Goal: Information Seeking & Learning: Learn about a topic

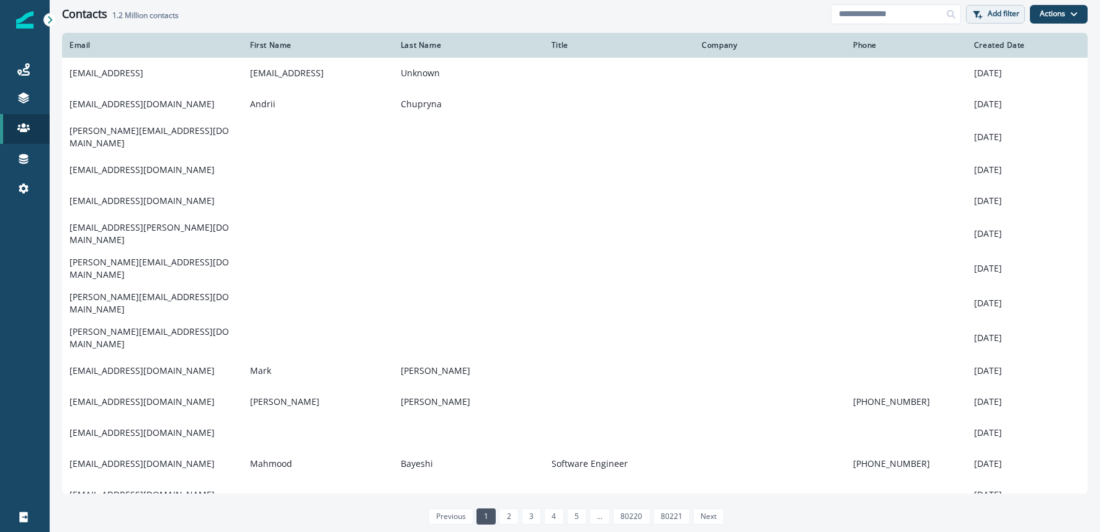
click at [1004, 22] on button "Add filter" at bounding box center [995, 14] width 59 height 19
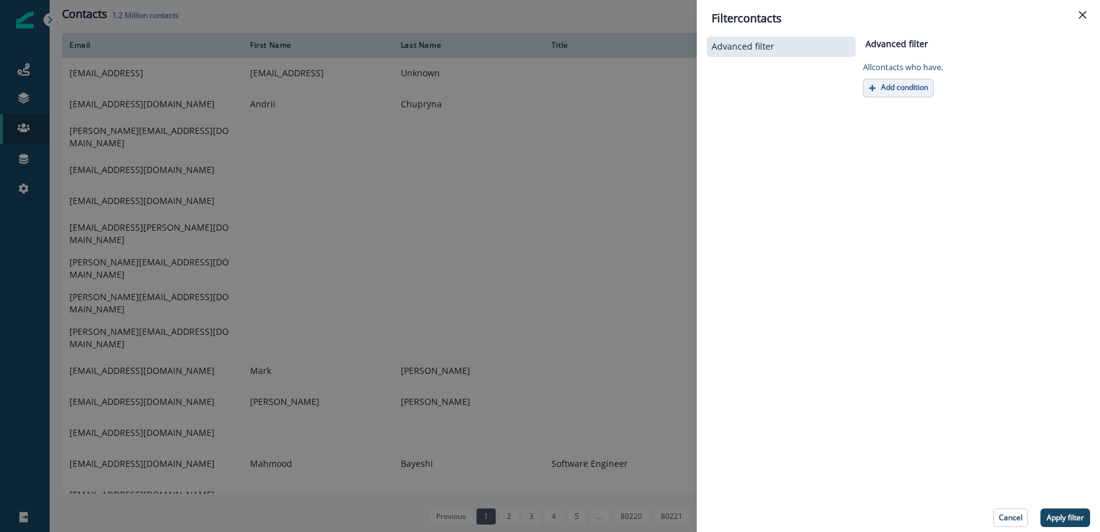
click at [908, 95] on button "Add condition" at bounding box center [898, 88] width 71 height 19
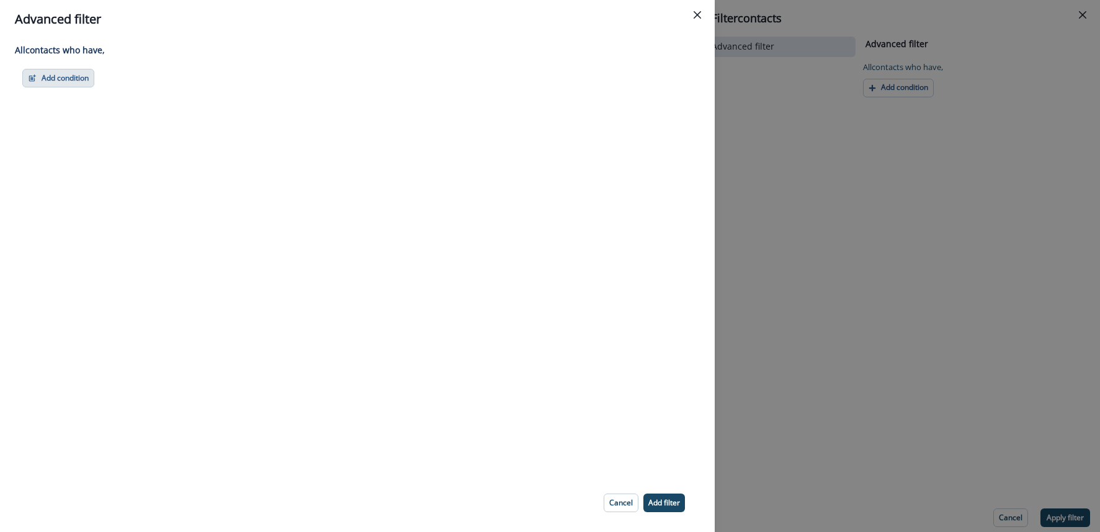
click at [83, 83] on button "Add condition" at bounding box center [58, 78] width 72 height 19
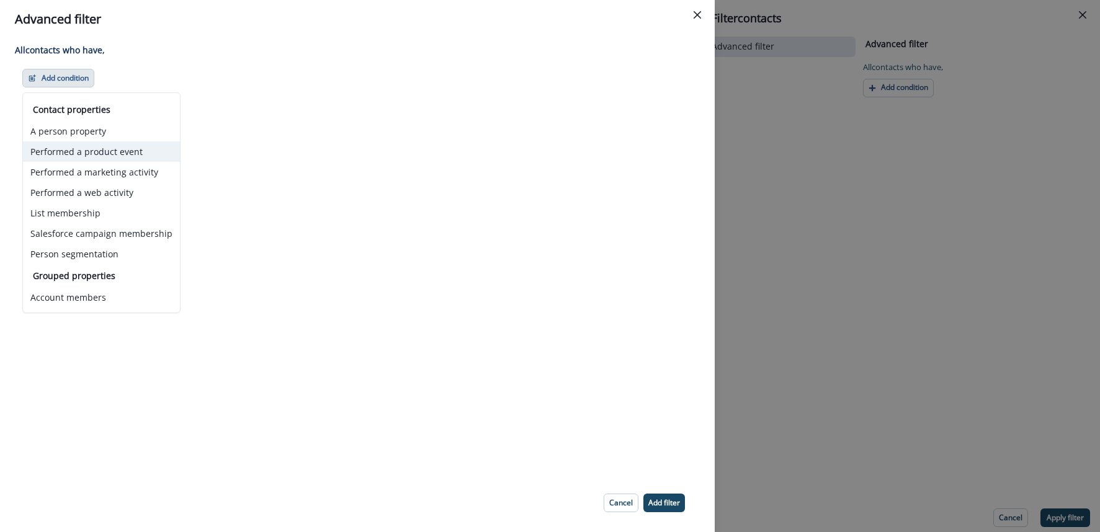
click at [90, 152] on button "Performed a product event" at bounding box center [101, 151] width 157 height 20
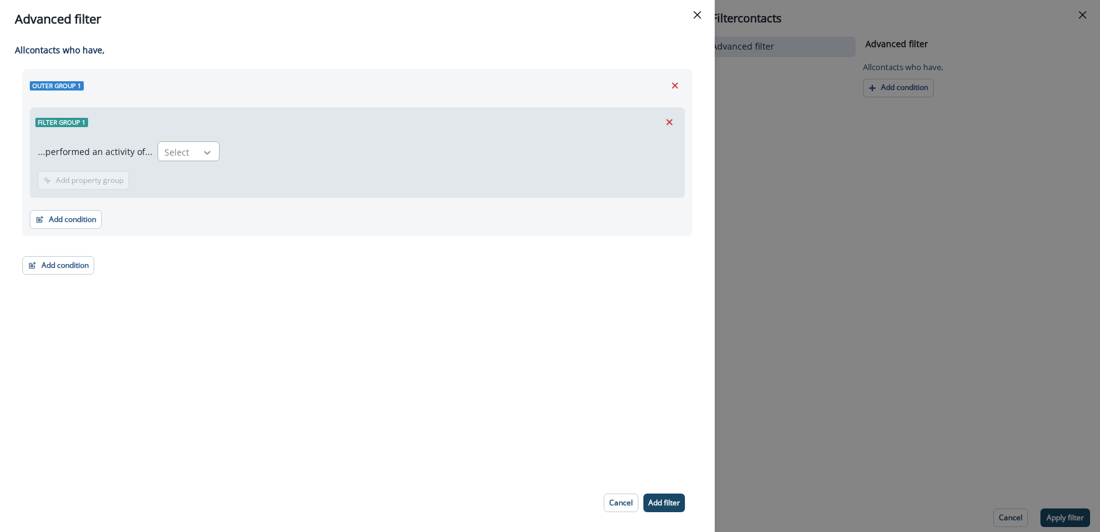
click at [202, 156] on icon at bounding box center [207, 152] width 11 height 12
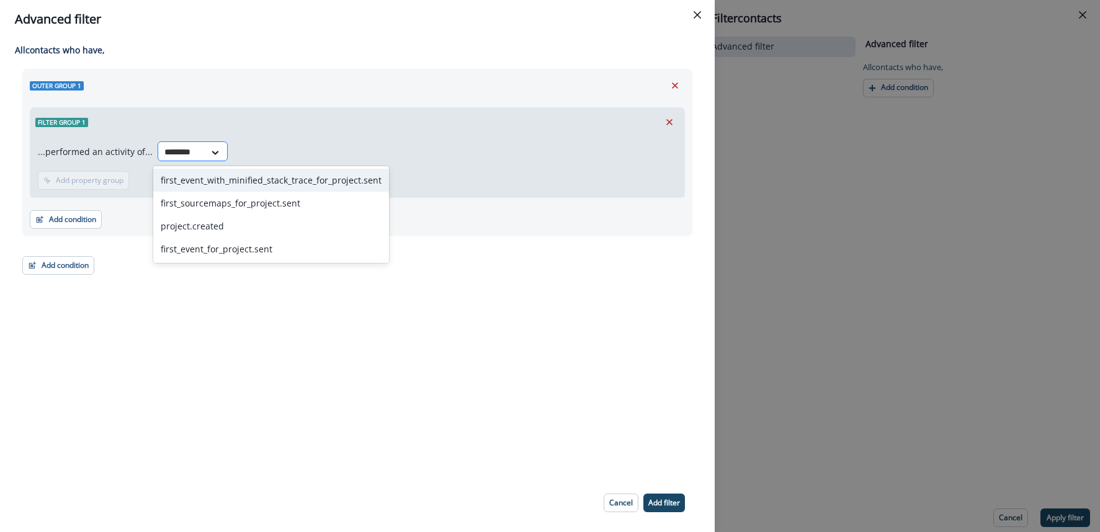
type input "*********"
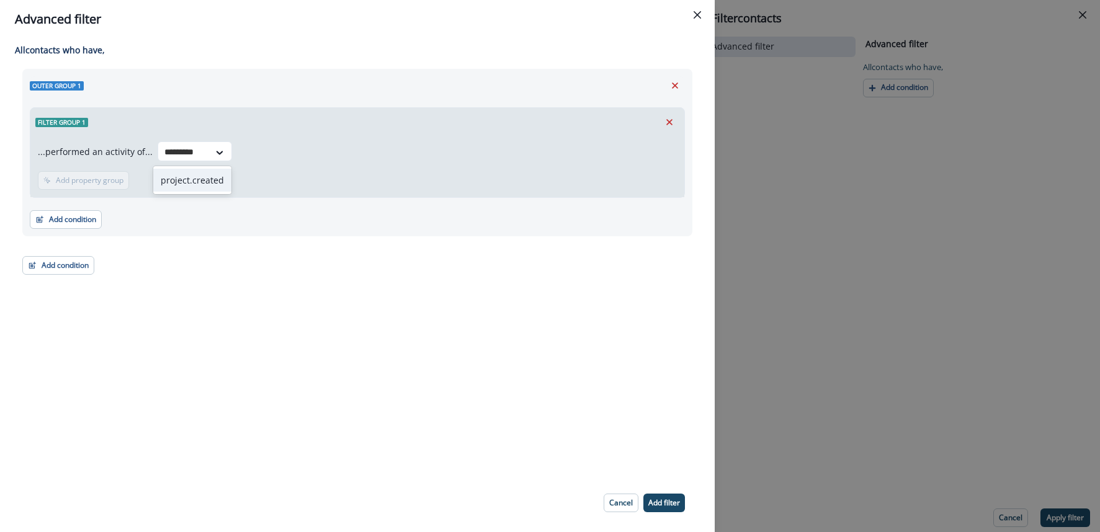
click at [176, 183] on div "project.created" at bounding box center [192, 180] width 78 height 23
drag, startPoint x: 667, startPoint y: 498, endPoint x: 671, endPoint y: 489, distance: 9.2
click at [668, 499] on p "Add filter" at bounding box center [664, 503] width 32 height 9
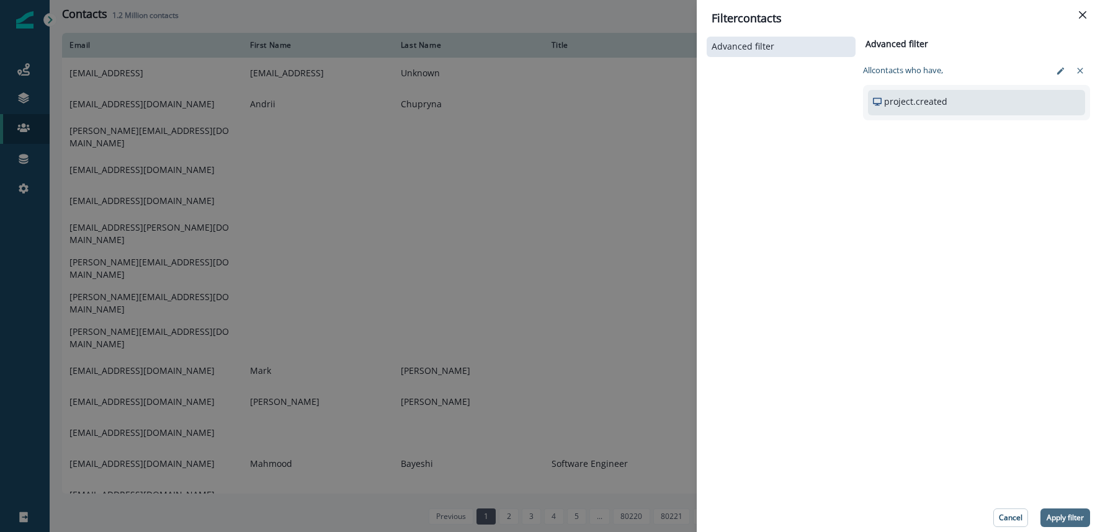
click at [1074, 518] on p "Apply filter" at bounding box center [1065, 518] width 37 height 9
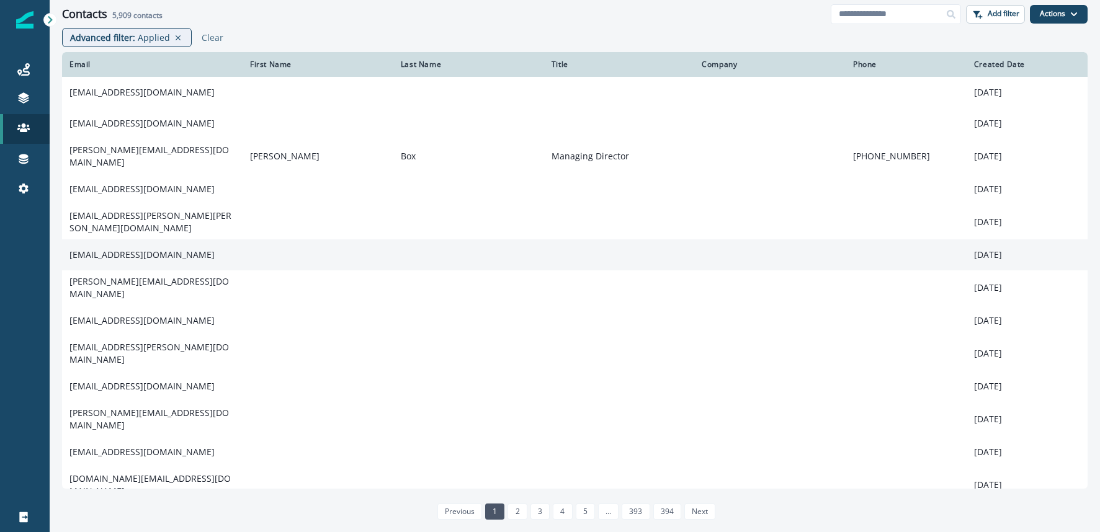
click at [169, 245] on td "[EMAIL_ADDRESS][DOMAIN_NAME]" at bounding box center [152, 254] width 181 height 31
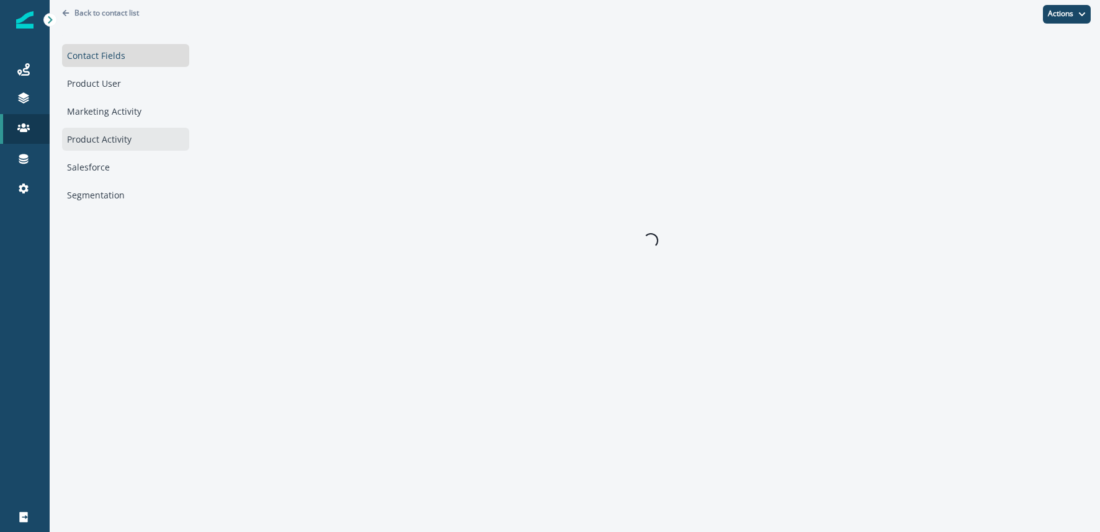
click at [128, 141] on div "Product Activity" at bounding box center [125, 139] width 127 height 23
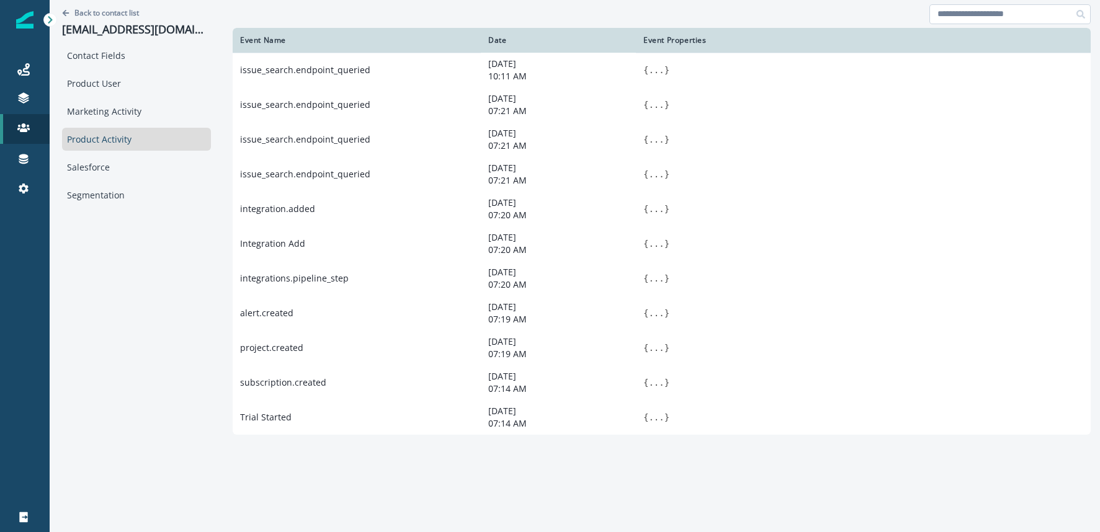
click at [960, 15] on input at bounding box center [1009, 14] width 161 height 20
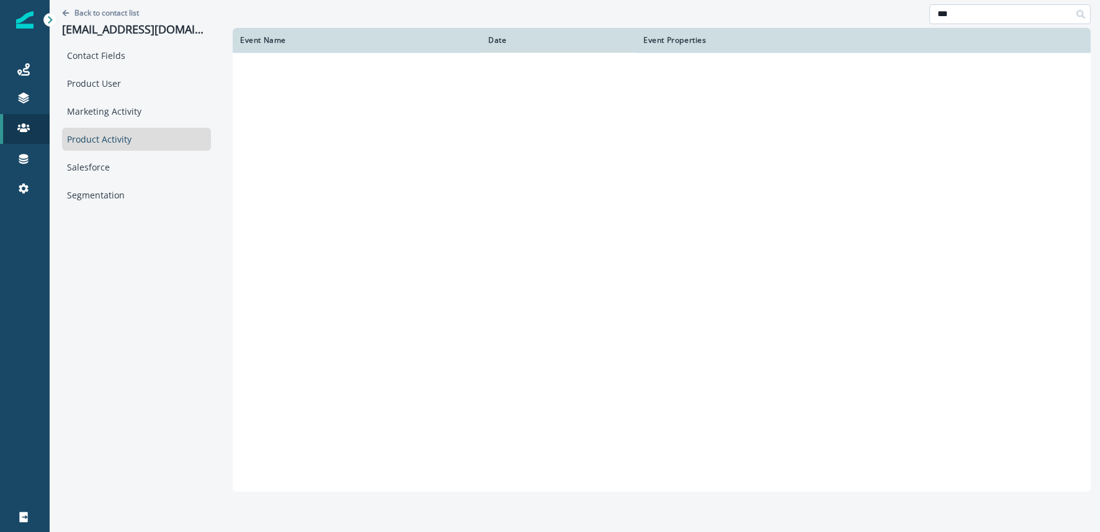
click at [961, 6] on input "***" at bounding box center [1009, 14] width 161 height 20
click at [965, 16] on input "***" at bounding box center [1009, 14] width 161 height 20
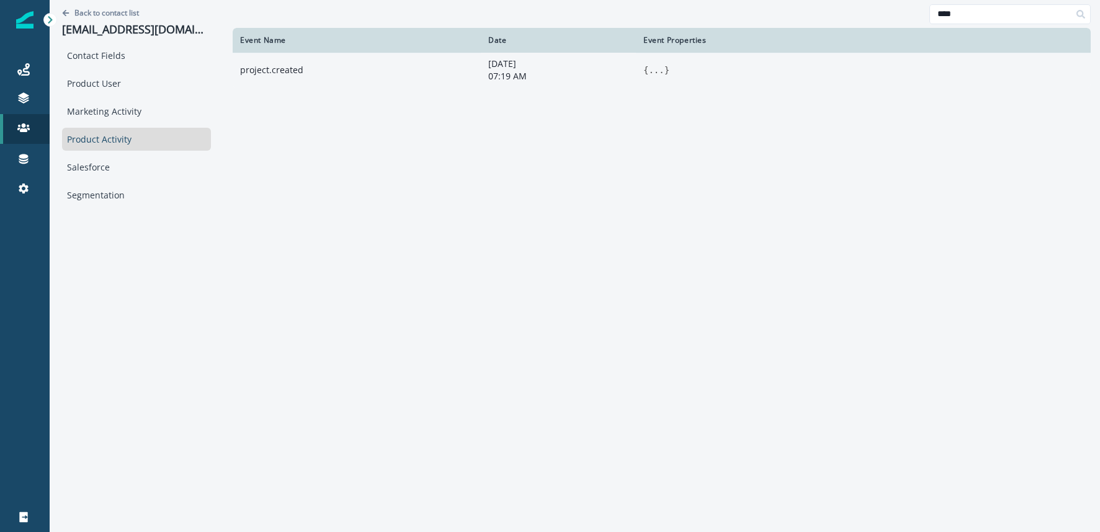
type input "****"
click at [651, 73] on button "..." at bounding box center [656, 70] width 16 height 12
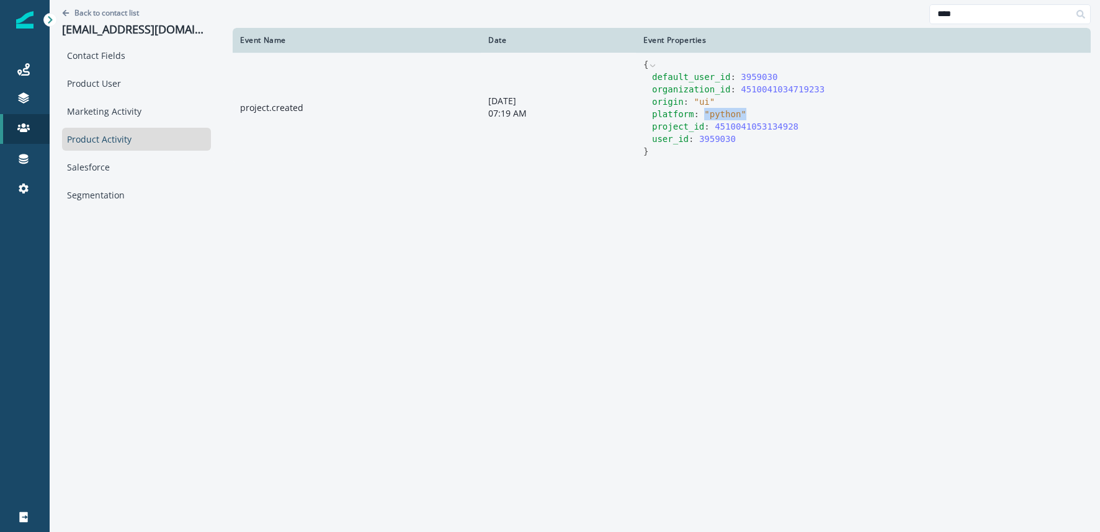
drag, startPoint x: 729, startPoint y: 115, endPoint x: 696, endPoint y: 116, distance: 32.9
click at [696, 116] on div "platform : " python "" at bounding box center [867, 114] width 431 height 12
drag, startPoint x: 737, startPoint y: 139, endPoint x: 691, endPoint y: 140, distance: 45.9
click at [691, 140] on div "user_id : 3959030" at bounding box center [867, 139] width 431 height 12
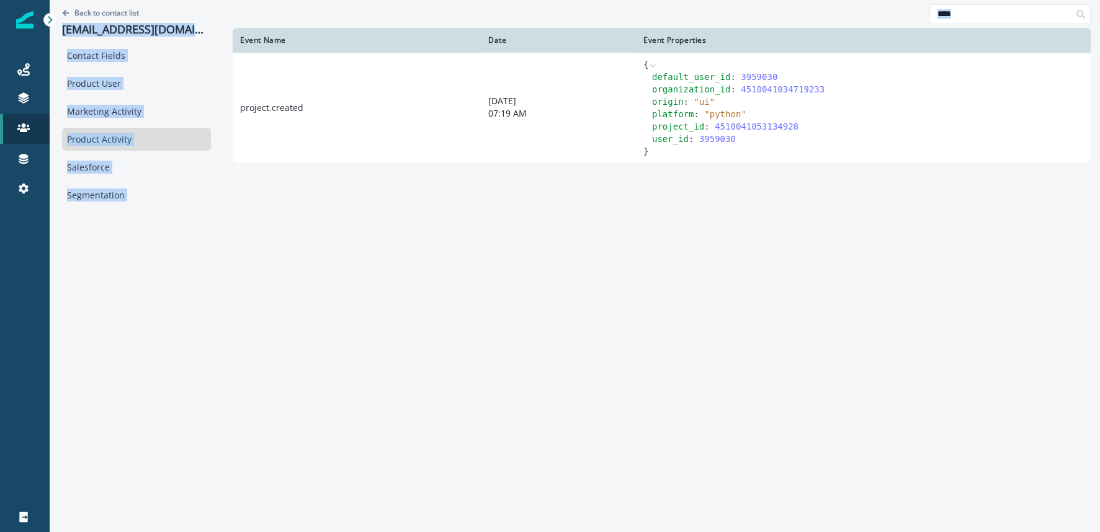
drag, startPoint x: 220, startPoint y: 30, endPoint x: 51, endPoint y: 35, distance: 168.2
click at [51, 35] on div "Back to contact list [EMAIL_ADDRESS][DOMAIN_NAME] Contact Fields Product User M…" at bounding box center [575, 264] width 1050 height 529
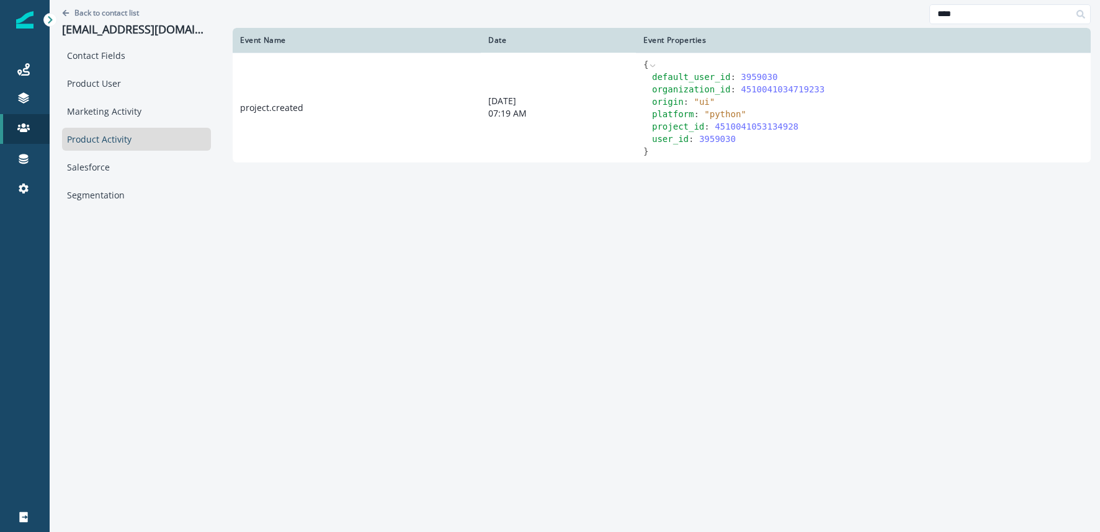
click at [705, 184] on div "Event Name Date Event Properties project.created [DATE] 07:19 AM { default_user…" at bounding box center [662, 278] width 858 height 501
drag, startPoint x: 200, startPoint y: 31, endPoint x: 58, endPoint y: 29, distance: 142.1
click at [58, 29] on div "Back to contact list [EMAIL_ADDRESS][DOMAIN_NAME] Contact Fields Product User M…" at bounding box center [137, 264] width 174 height 529
click at [98, 137] on div "Product Activity" at bounding box center [136, 139] width 149 height 23
click at [1022, 13] on input "****" at bounding box center [1009, 14] width 161 height 20
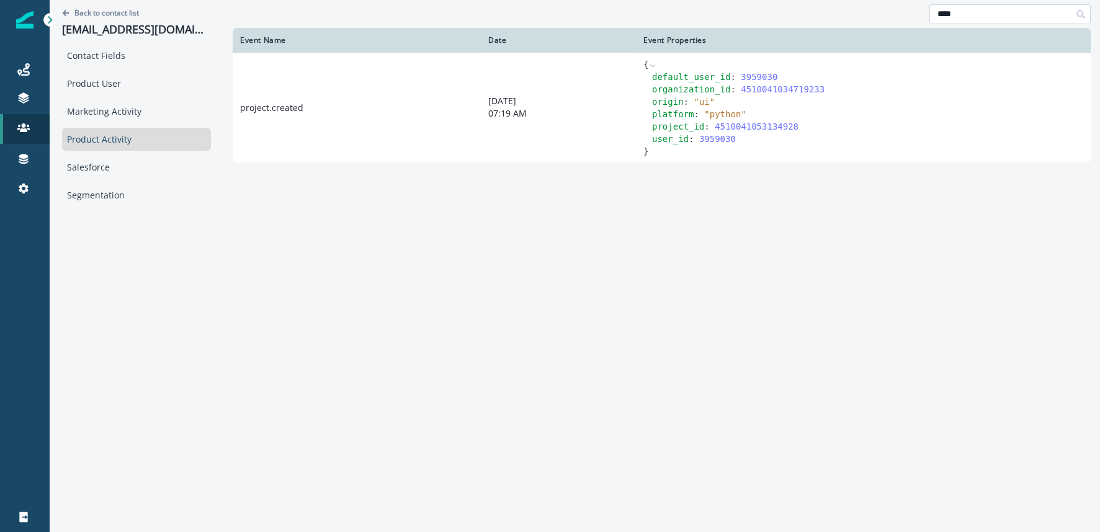
click at [1022, 13] on input "****" at bounding box center [1009, 14] width 161 height 20
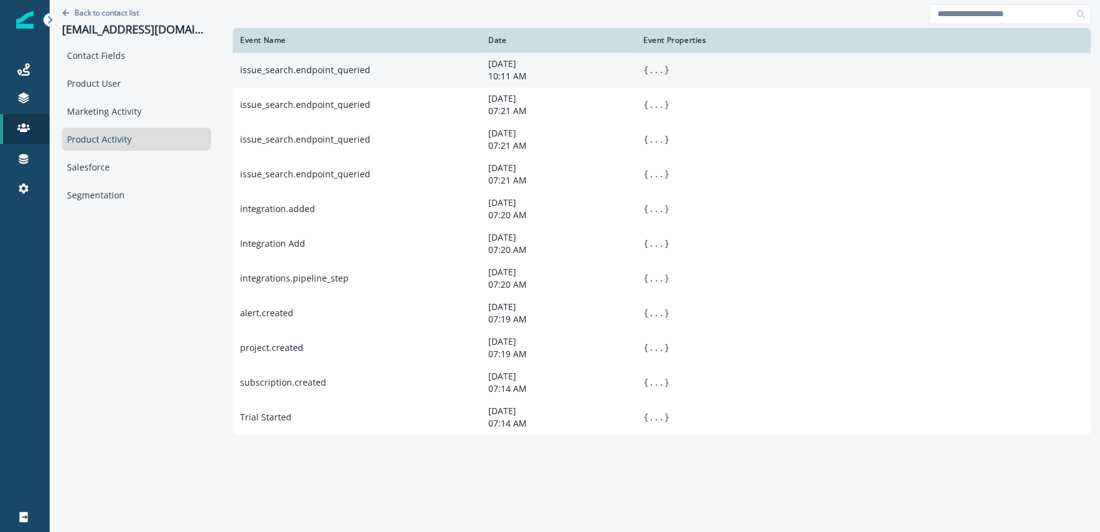
click at [648, 73] on button "..." at bounding box center [656, 70] width 16 height 12
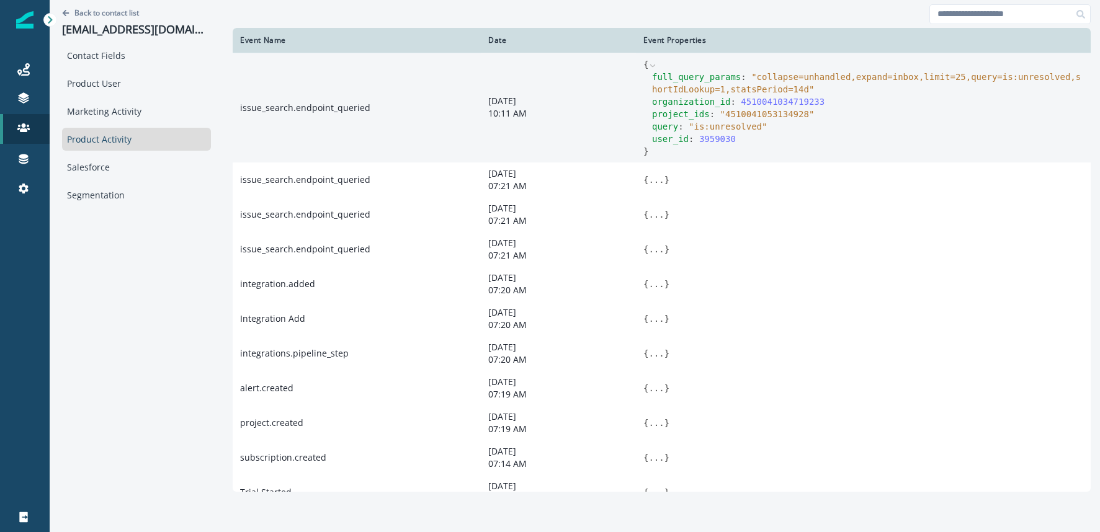
click at [751, 78] on span "" collapse=unhandled,expand=inbox,limit=25,query=is:unresolved,shortIdLookup=1,…" at bounding box center [866, 83] width 429 height 22
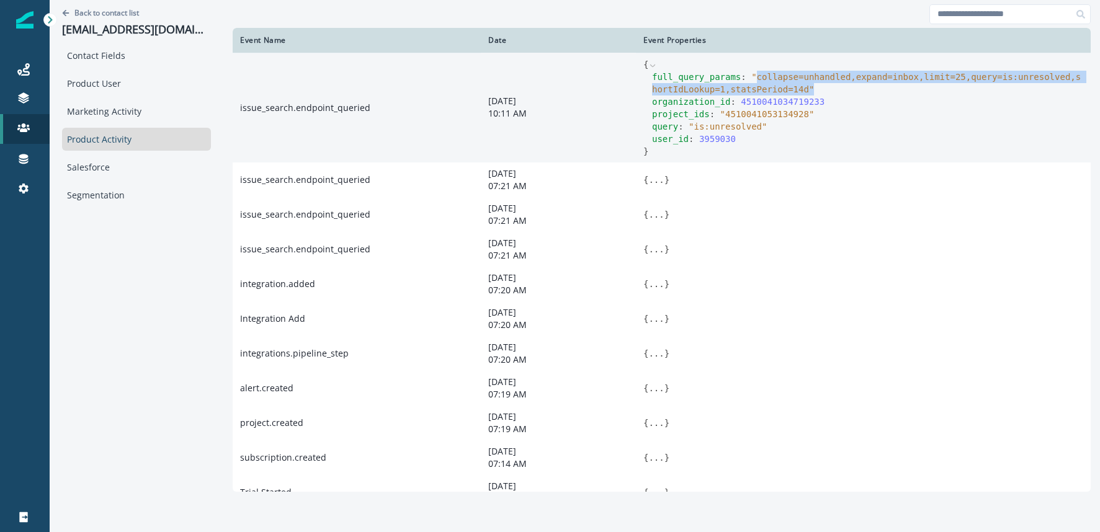
drag, startPoint x: 749, startPoint y: 78, endPoint x: 793, endPoint y: 91, distance: 46.1
click at [793, 91] on span "" collapse=unhandled,expand=inbox,limit=25,query=is:unresolved,shortIdLookup=1,…" at bounding box center [866, 83] width 429 height 22
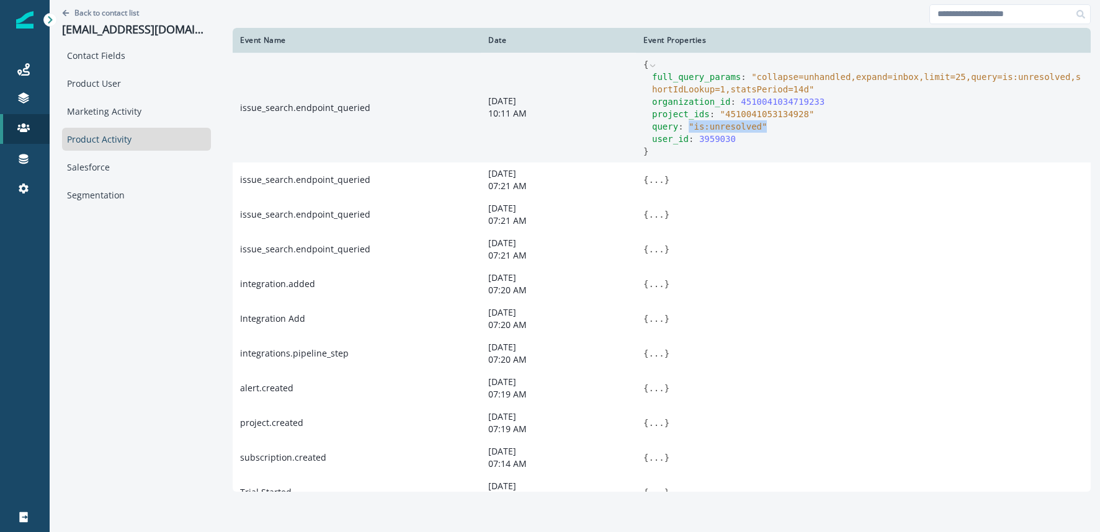
drag, startPoint x: 757, startPoint y: 128, endPoint x: 682, endPoint y: 130, distance: 75.7
click at [689, 130] on span "" is:unresolved "" at bounding box center [728, 127] width 78 height 10
click at [737, 81] on div "full_query_params : " collapse=unhandled,expand=inbox,limit=25,query=is:unresol…" at bounding box center [867, 83] width 431 height 25
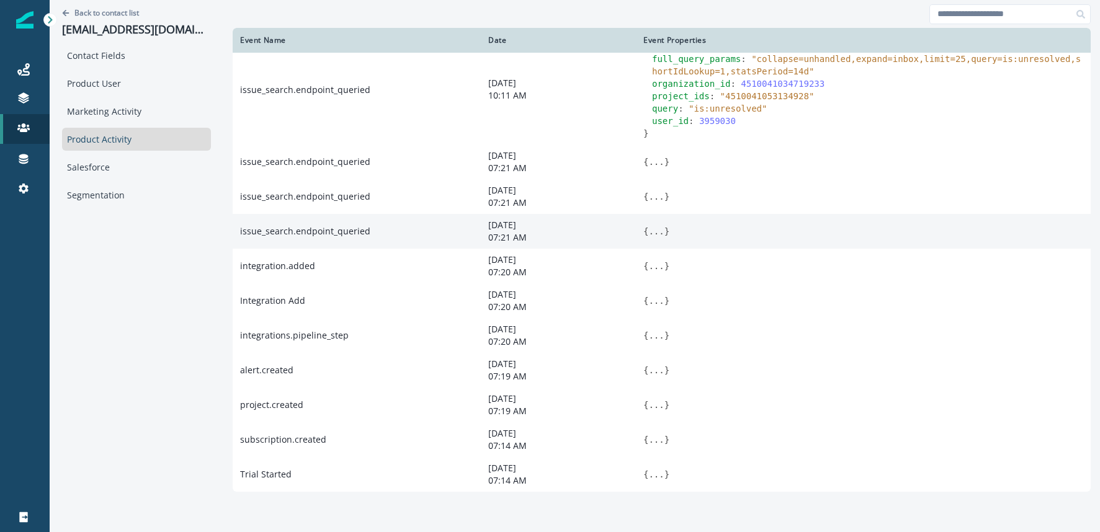
click at [664, 230] on span "}" at bounding box center [666, 231] width 5 height 10
click at [651, 226] on button "..." at bounding box center [656, 231] width 16 height 12
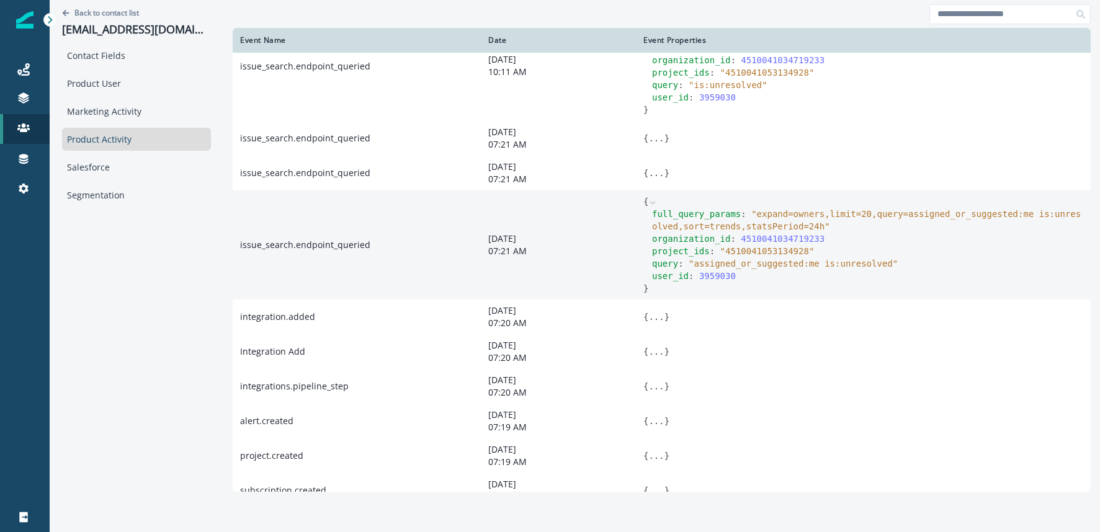
scroll to position [44, 0]
drag, startPoint x: 883, startPoint y: 263, endPoint x: 687, endPoint y: 266, distance: 196.1
click at [689, 266] on span "" assigned_or_suggested:me is:unresolved "" at bounding box center [793, 261] width 209 height 10
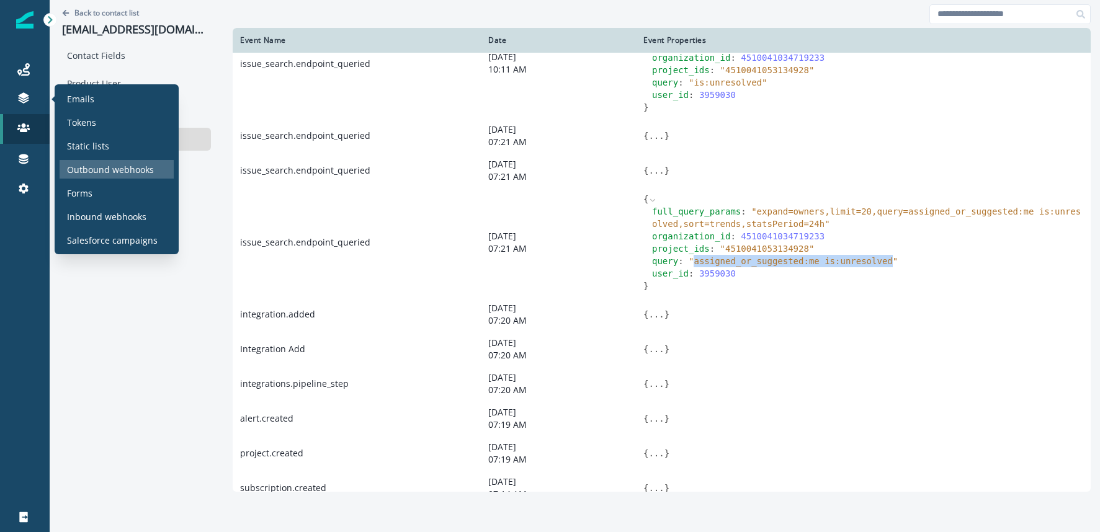
click at [131, 172] on p "Outbound webhooks" at bounding box center [110, 169] width 87 height 13
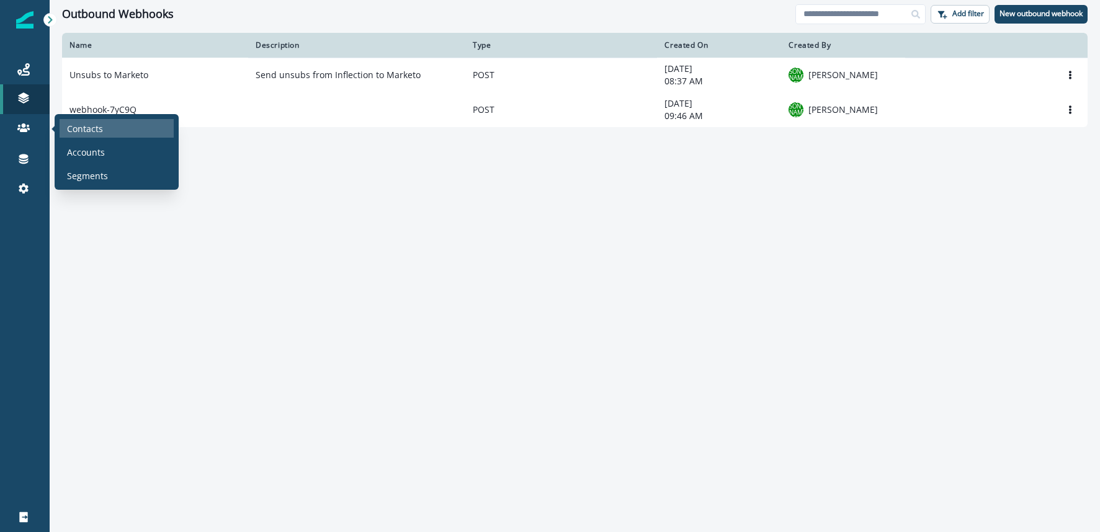
click at [81, 127] on p "Contacts" at bounding box center [85, 128] width 36 height 13
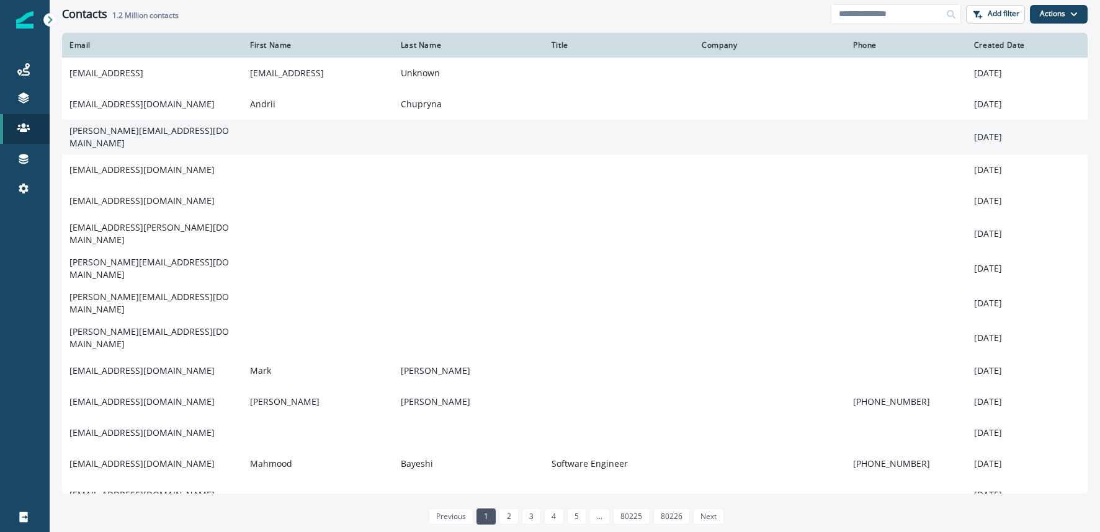
scroll to position [30, 0]
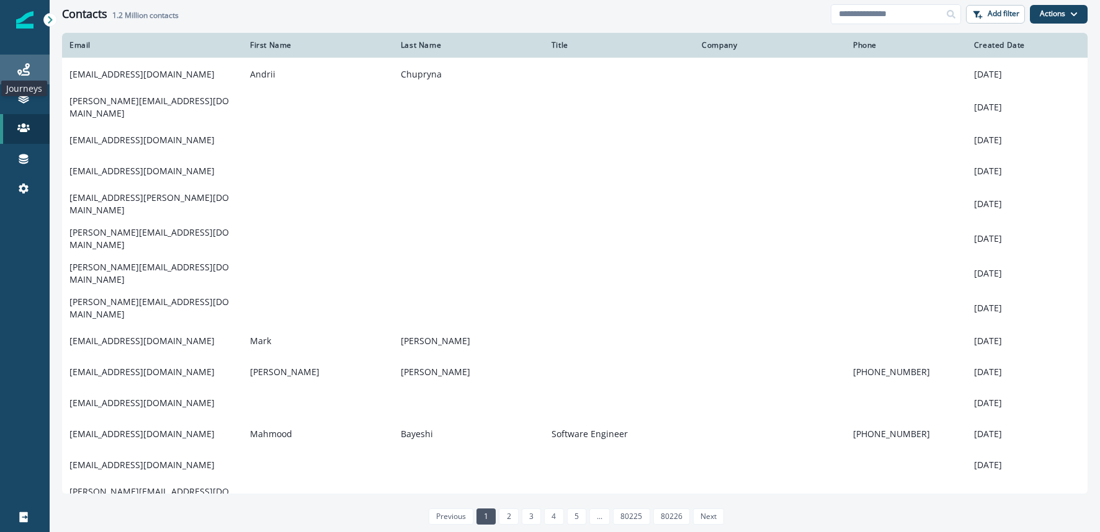
click at [27, 69] on icon at bounding box center [23, 69] width 12 height 12
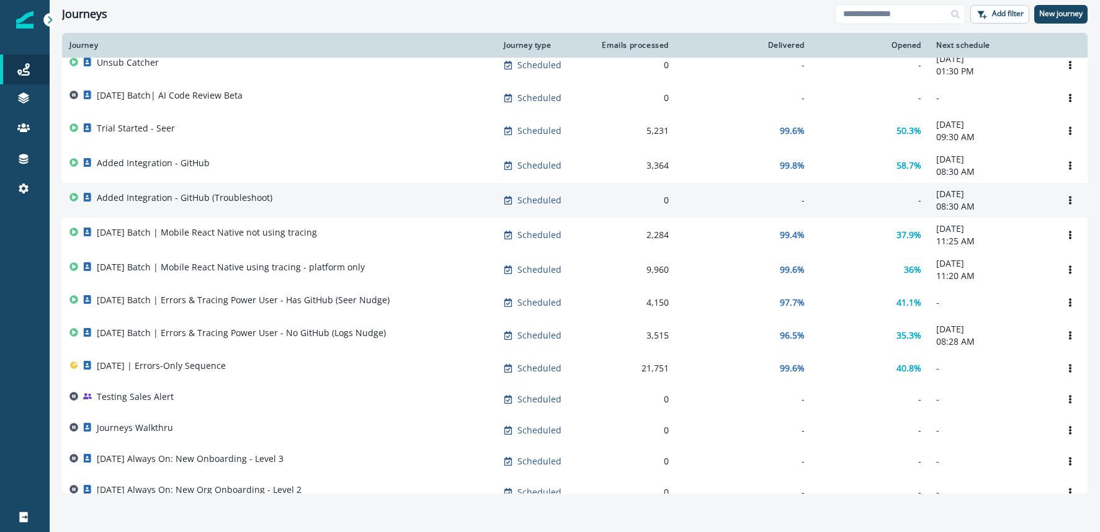
scroll to position [14, 0]
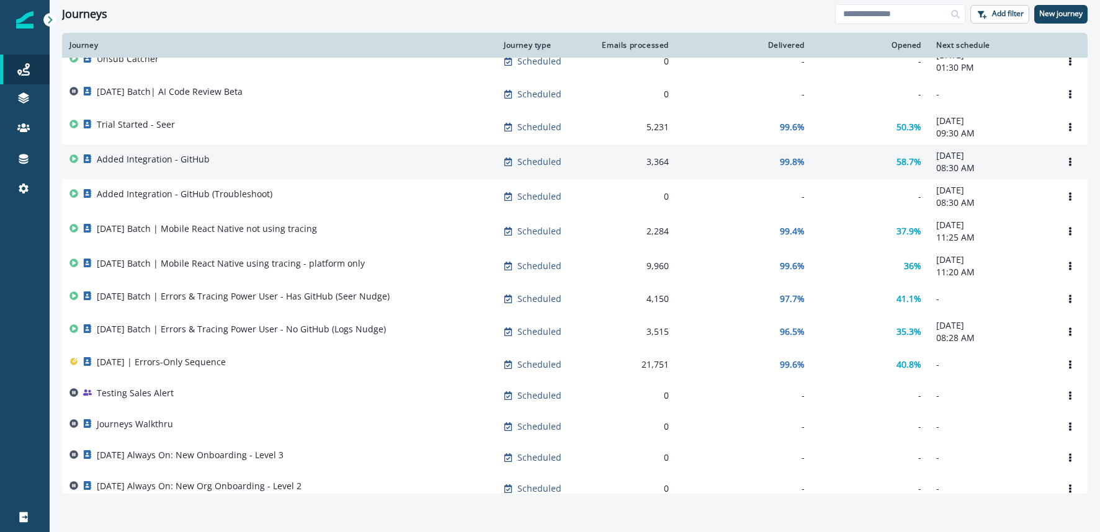
click at [188, 164] on p "Added Integration - GitHub" at bounding box center [153, 159] width 113 height 12
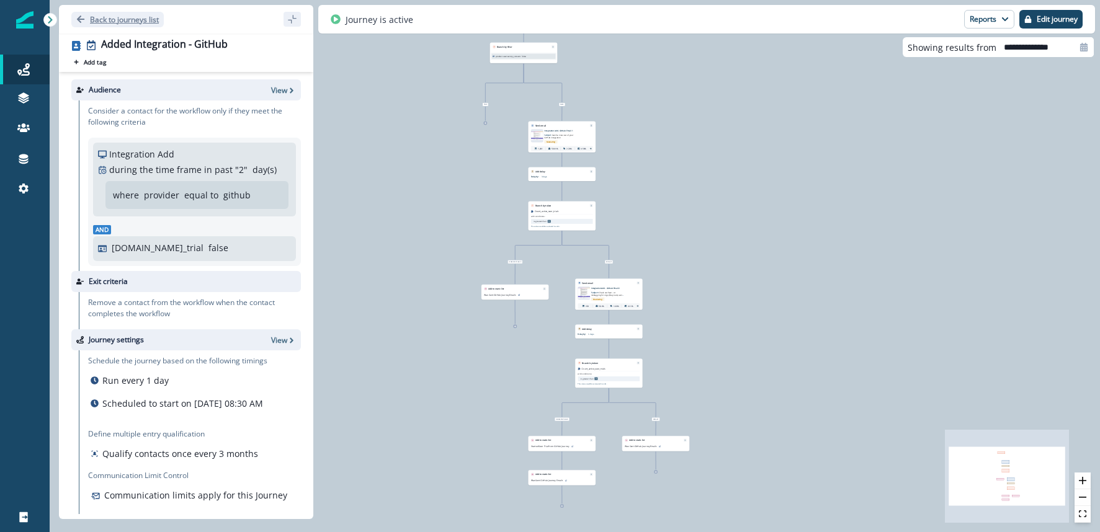
click at [111, 15] on p "Back to journeys list" at bounding box center [124, 19] width 69 height 11
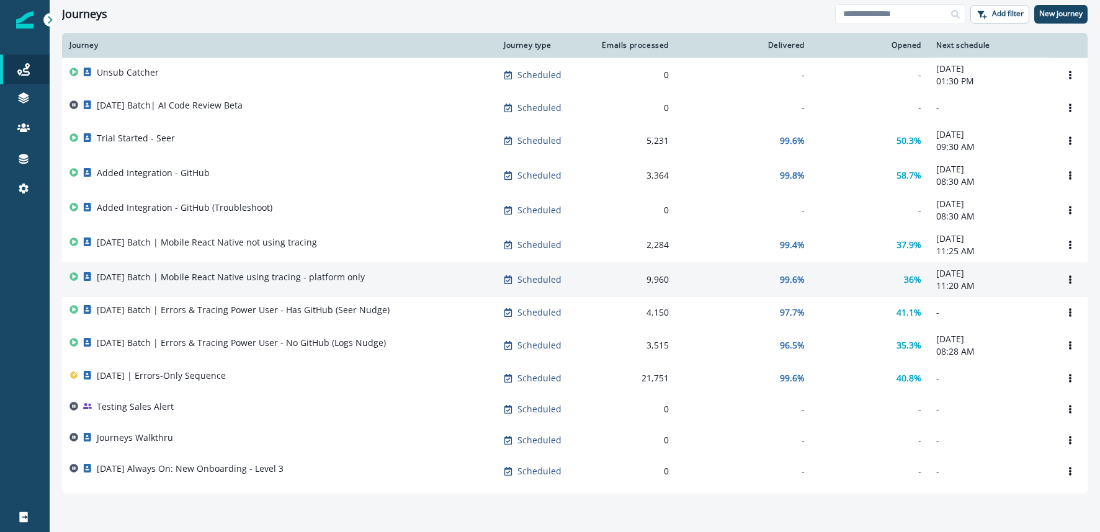
scroll to position [52, 0]
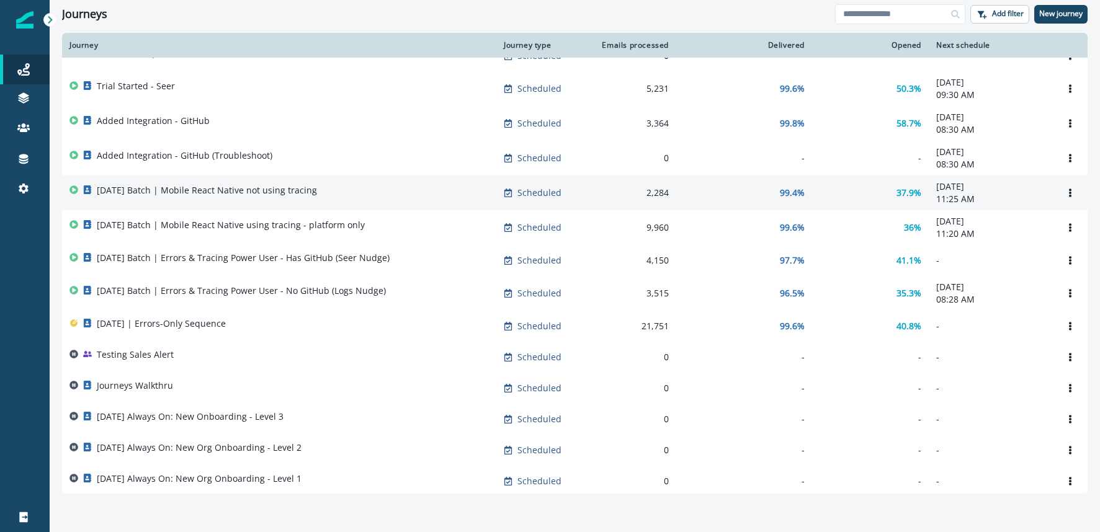
click at [204, 195] on p "[DATE] Batch | Mobile React Native not using tracing" at bounding box center [207, 190] width 220 height 12
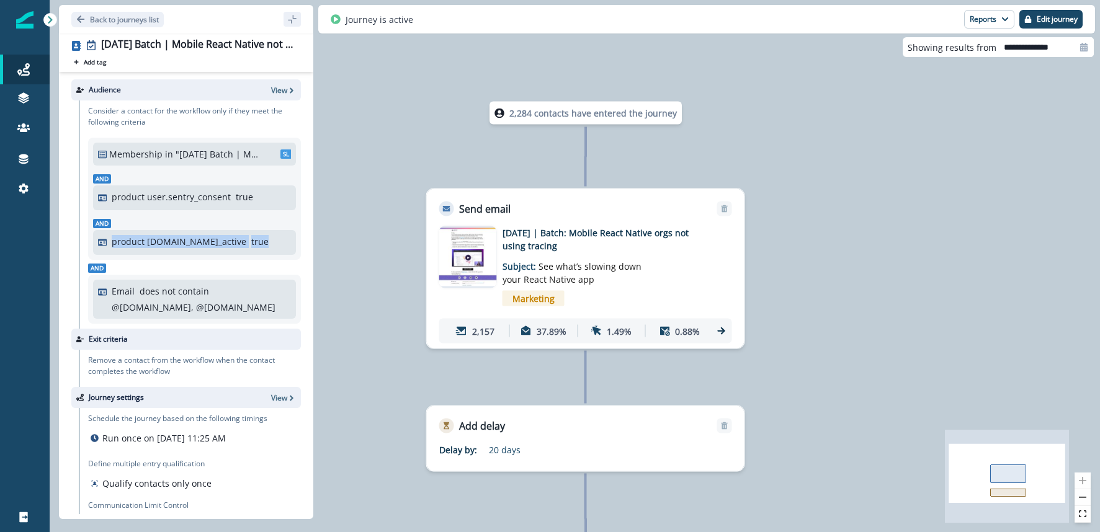
drag, startPoint x: 190, startPoint y: 243, endPoint x: 91, endPoint y: 239, distance: 98.7
click at [89, 239] on div "Membership in "[DATE] Batch | Mobile React Native not using tracing" SL And pro…" at bounding box center [194, 199] width 213 height 122
click at [238, 155] on p ""[DATE] Batch | Mobile React Native not using tracing"" at bounding box center [217, 154] width 83 height 13
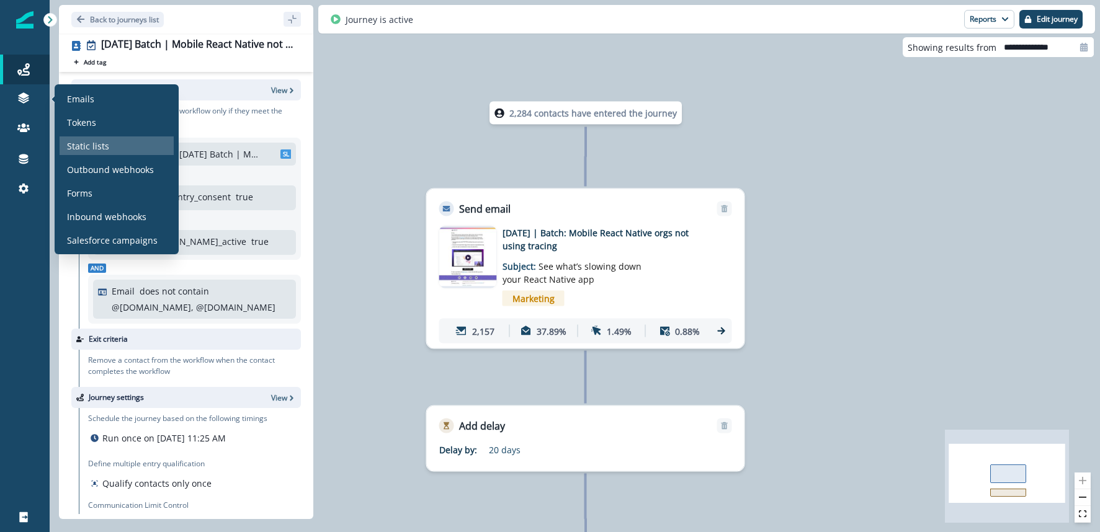
click at [91, 145] on p "Static lists" at bounding box center [88, 146] width 42 height 13
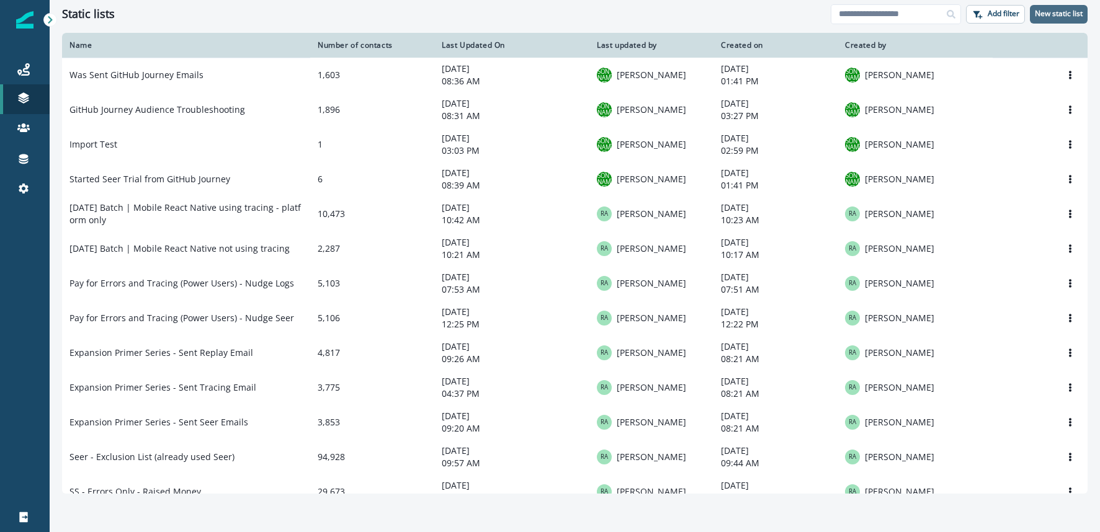
click at [1070, 9] on p "New static list" at bounding box center [1059, 13] width 48 height 9
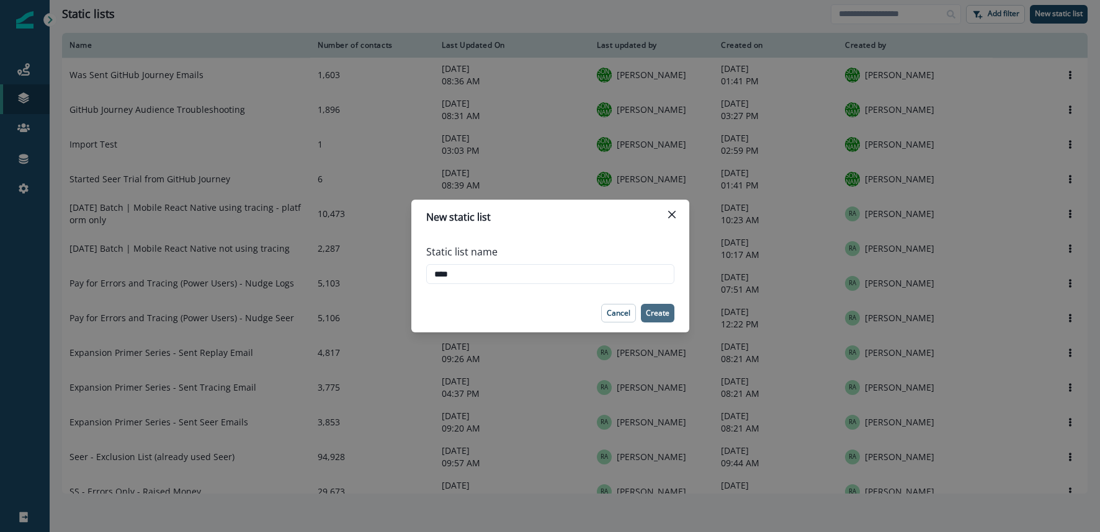
type input "****"
click at [654, 318] on p "Create" at bounding box center [658, 313] width 24 height 9
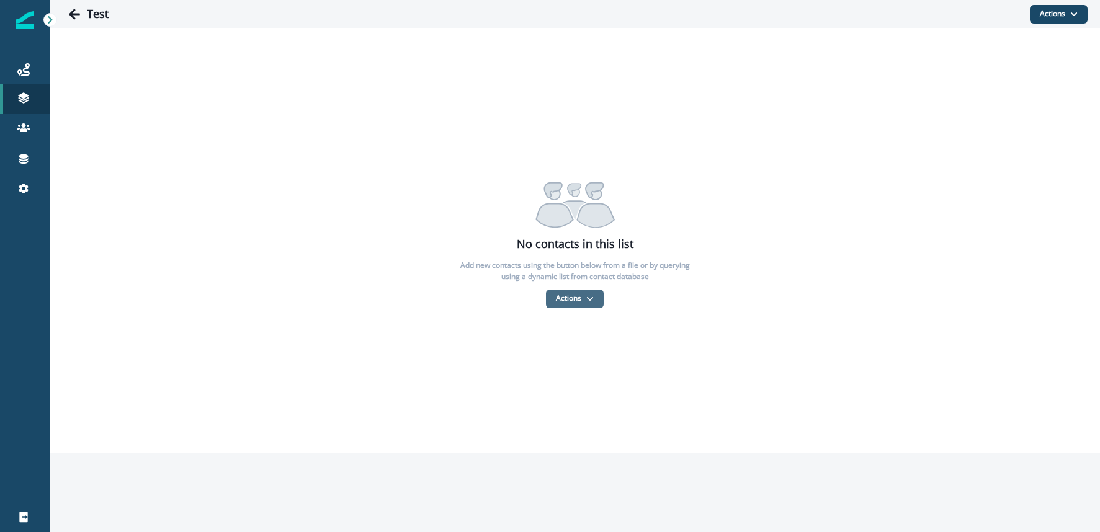
click at [579, 298] on button "Actions" at bounding box center [575, 299] width 58 height 19
click at [609, 370] on button "From a dynamic list" at bounding box center [602, 372] width 110 height 20
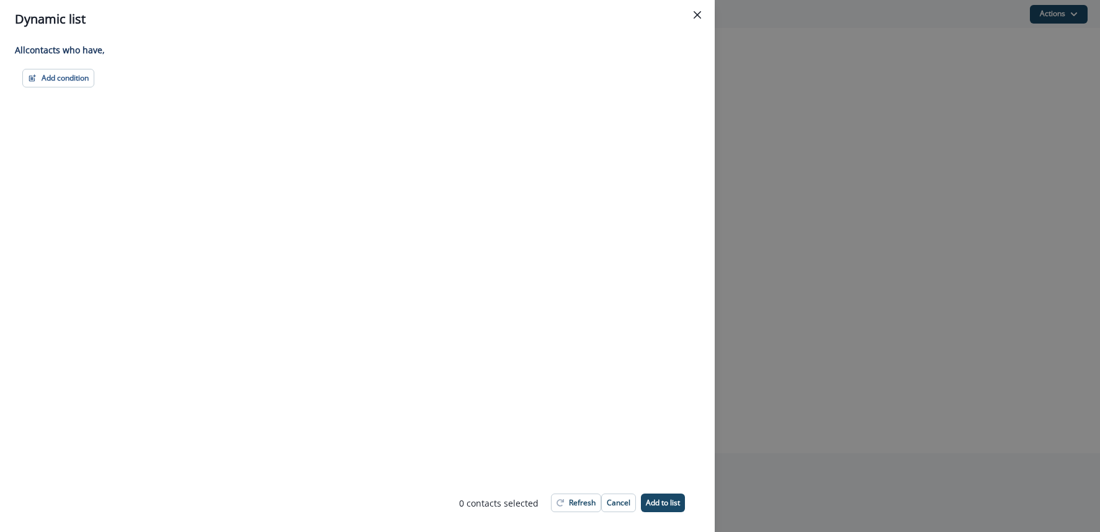
click at [74, 88] on div "All contact s who have, Add condition Contact properties A person property Perf…" at bounding box center [357, 256] width 715 height 436
click at [73, 81] on button "Add condition" at bounding box center [58, 78] width 72 height 19
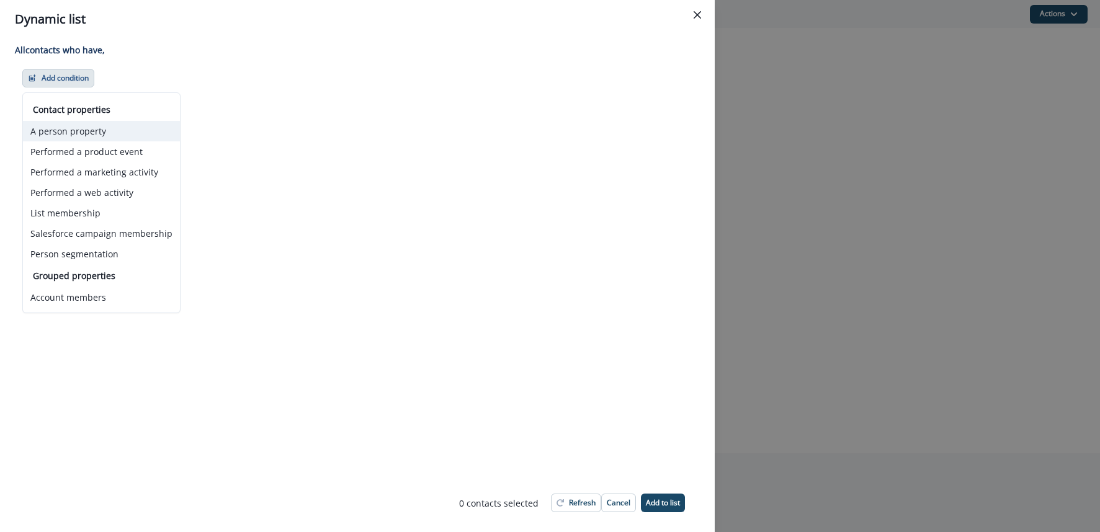
click at [78, 131] on button "A person property" at bounding box center [101, 131] width 157 height 20
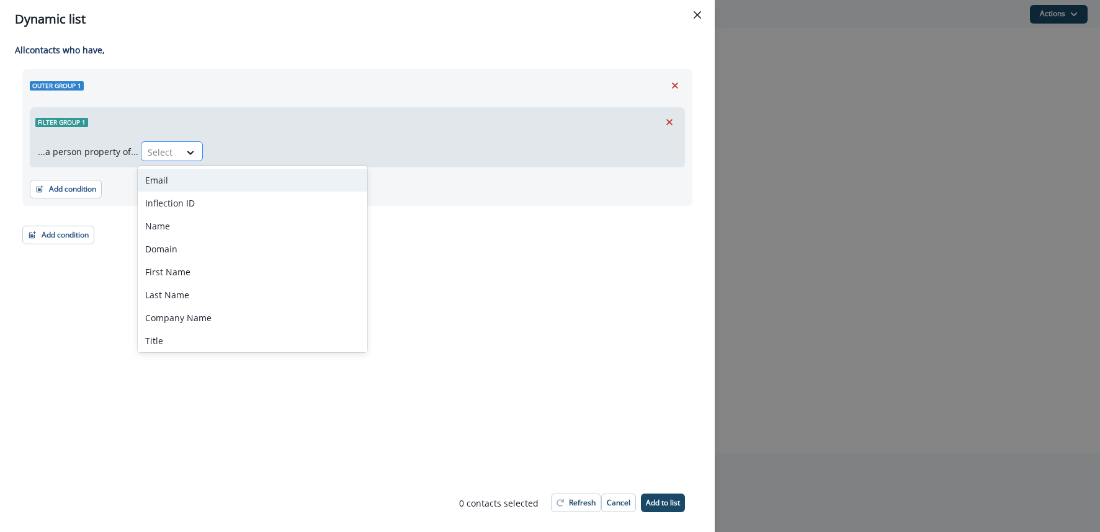
click at [170, 152] on div at bounding box center [161, 153] width 26 height 16
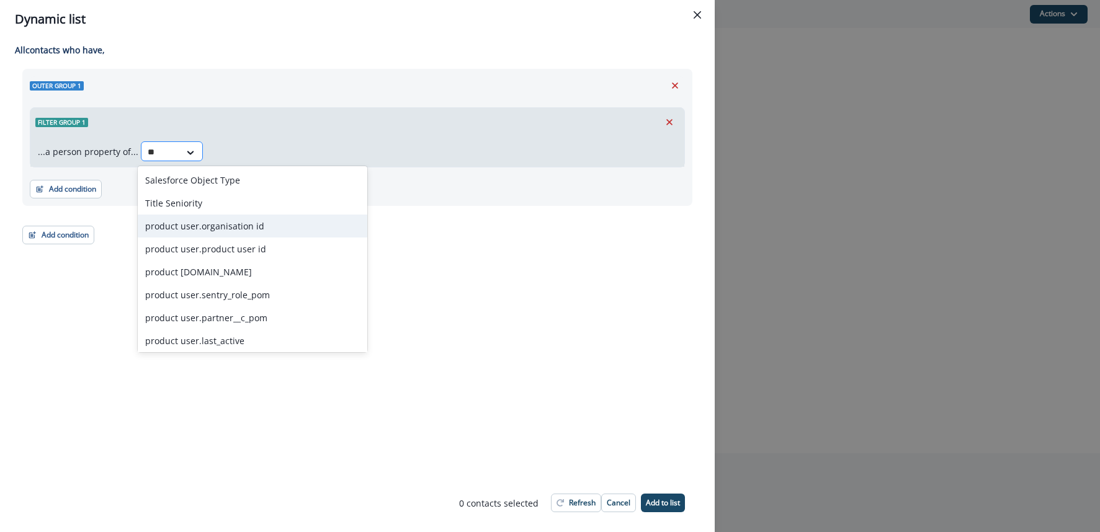
type input "*"
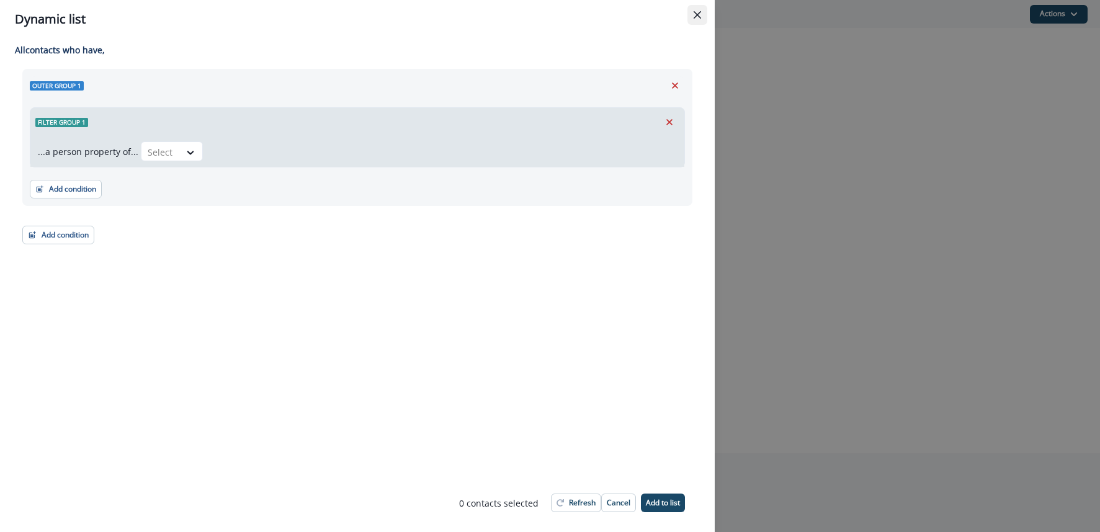
click at [700, 11] on icon "Close" at bounding box center [697, 14] width 7 height 7
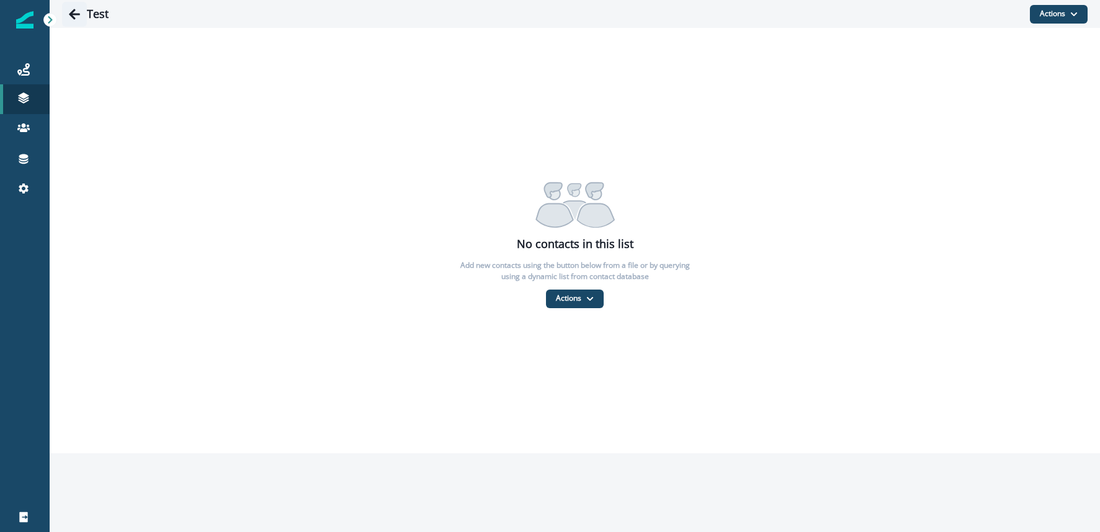
click at [76, 12] on icon "Go back" at bounding box center [74, 14] width 12 height 12
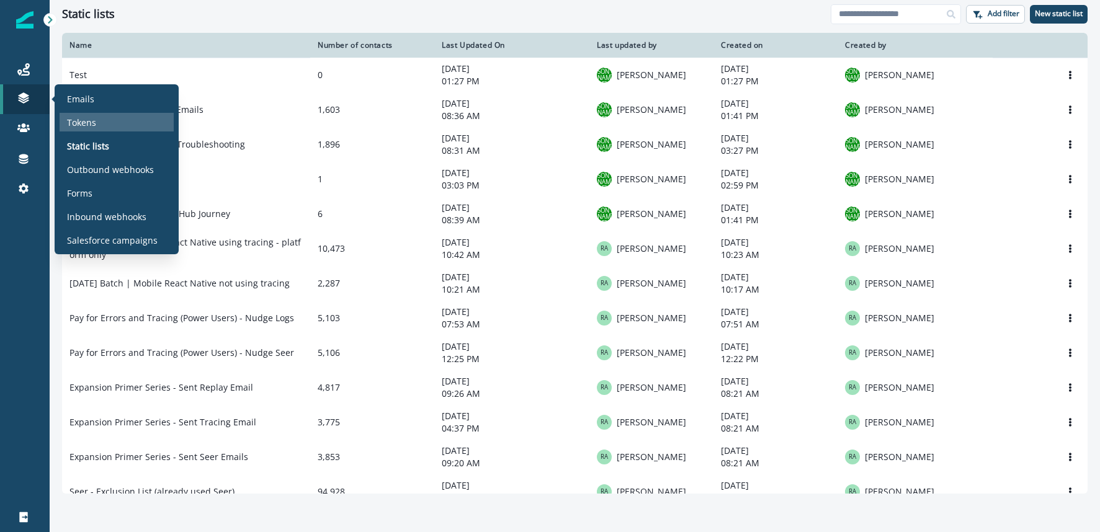
click at [85, 121] on p "Tokens" at bounding box center [81, 122] width 29 height 13
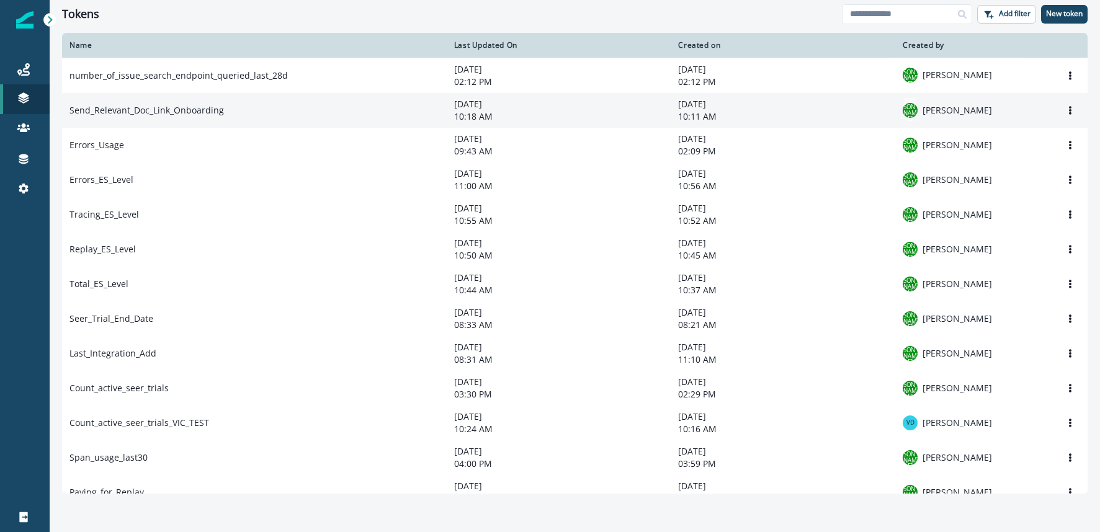
click at [205, 112] on td "Send_Relevant_Doc_Link_Onboarding" at bounding box center [254, 110] width 385 height 35
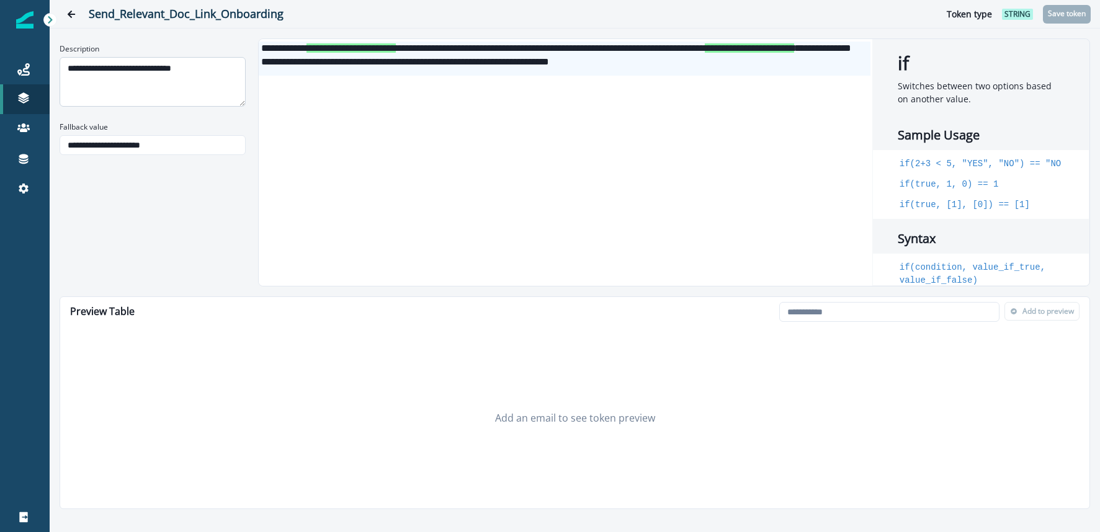
click at [220, 69] on textarea "**********" at bounding box center [153, 82] width 186 height 50
drag, startPoint x: 66, startPoint y: 68, endPoint x: 213, endPoint y: 74, distance: 147.8
click at [213, 74] on textarea "**********" at bounding box center [153, 82] width 186 height 50
click at [303, 70] on div "**********" at bounding box center [565, 59] width 612 height 34
drag, startPoint x: 359, startPoint y: 47, endPoint x: 431, endPoint y: 47, distance: 71.3
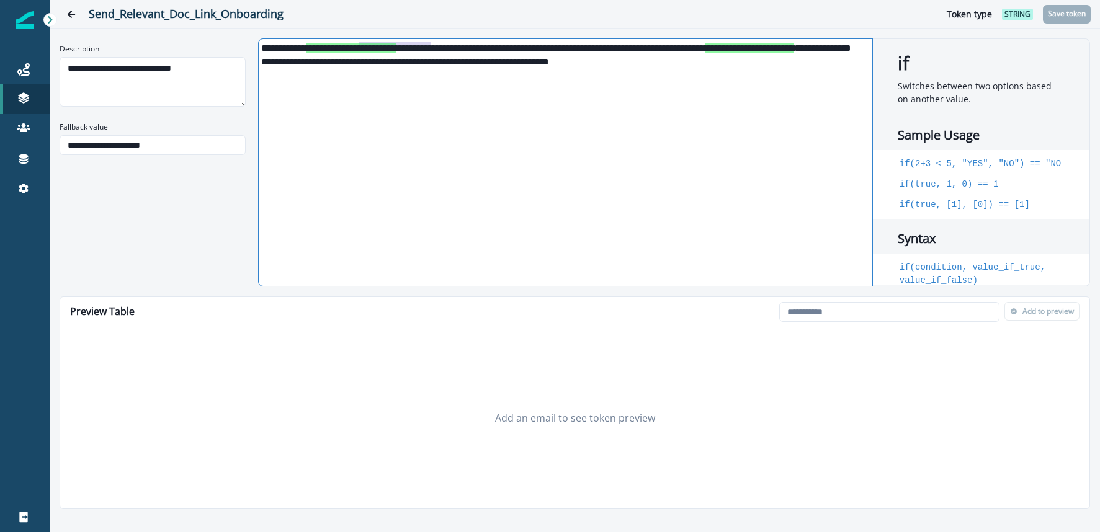
click at [396, 47] on span "**********" at bounding box center [350, 47] width 89 height 9
click at [705, 53] on span "**********" at bounding box center [749, 47] width 89 height 9
click at [452, 62] on div "**********" at bounding box center [565, 59] width 612 height 34
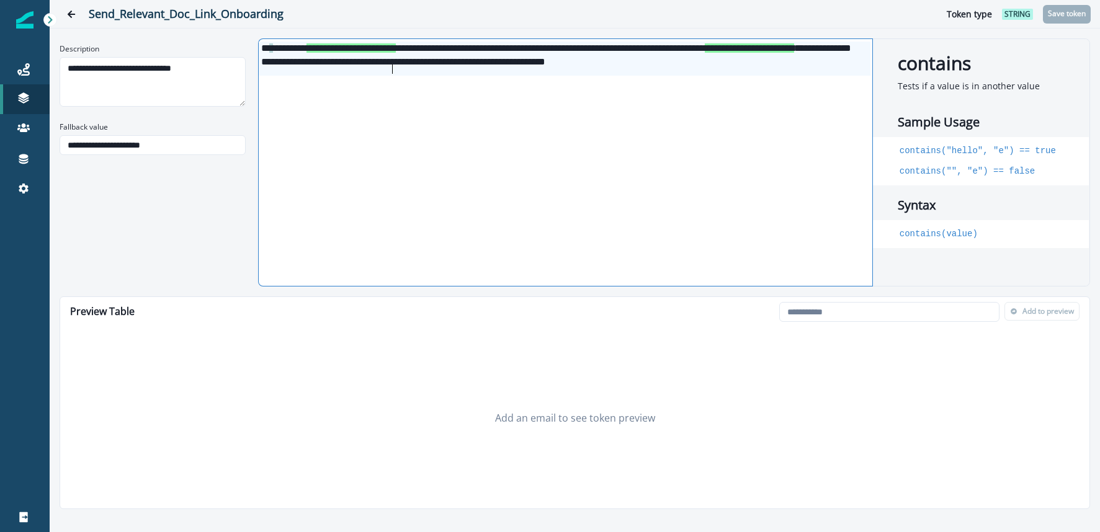
click at [400, 75] on div "**********" at bounding box center [565, 59] width 612 height 34
click at [80, 18] on button "Go back" at bounding box center [71, 14] width 25 height 25
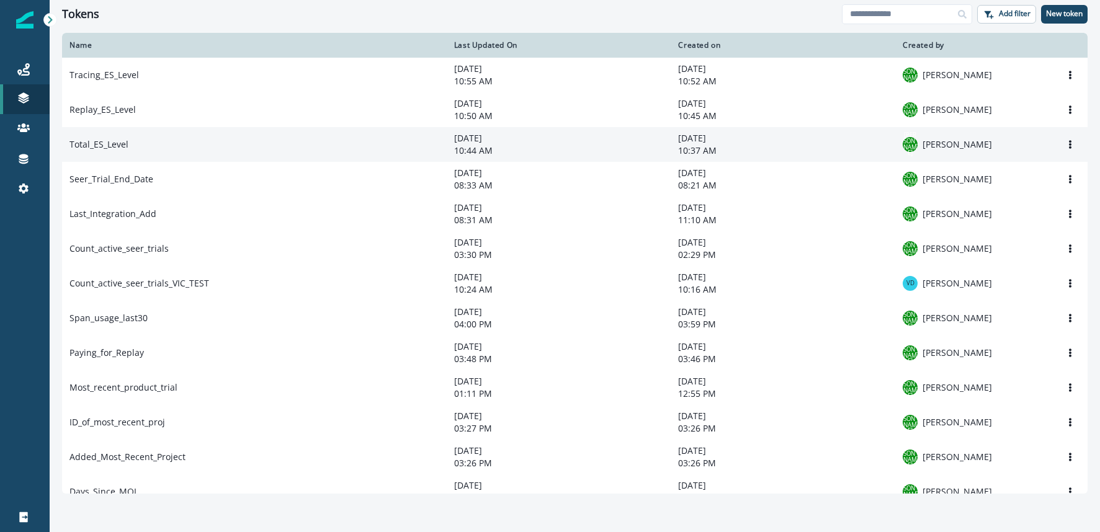
scroll to position [166, 0]
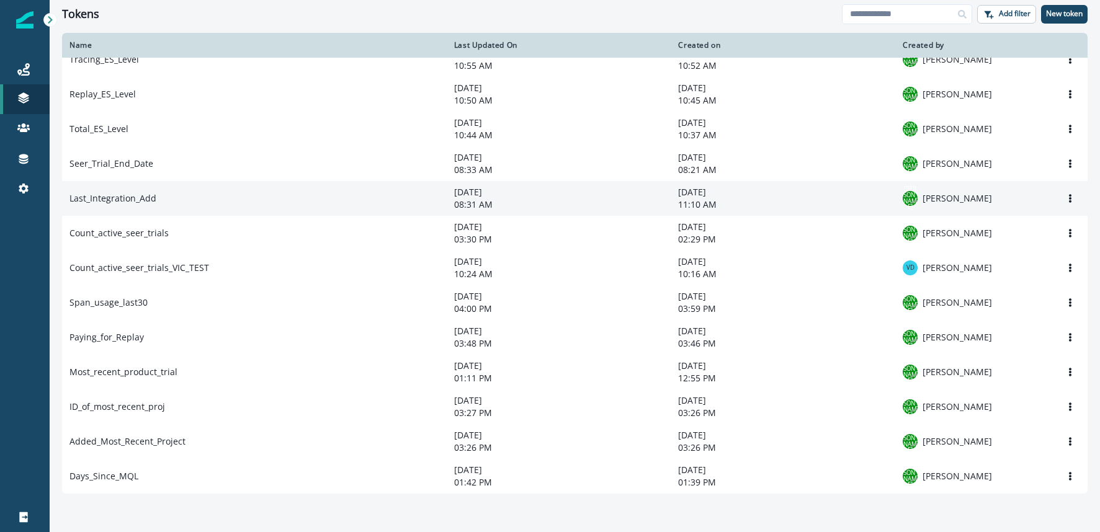
click at [189, 190] on td "Last_Integration_Add" at bounding box center [254, 198] width 385 height 35
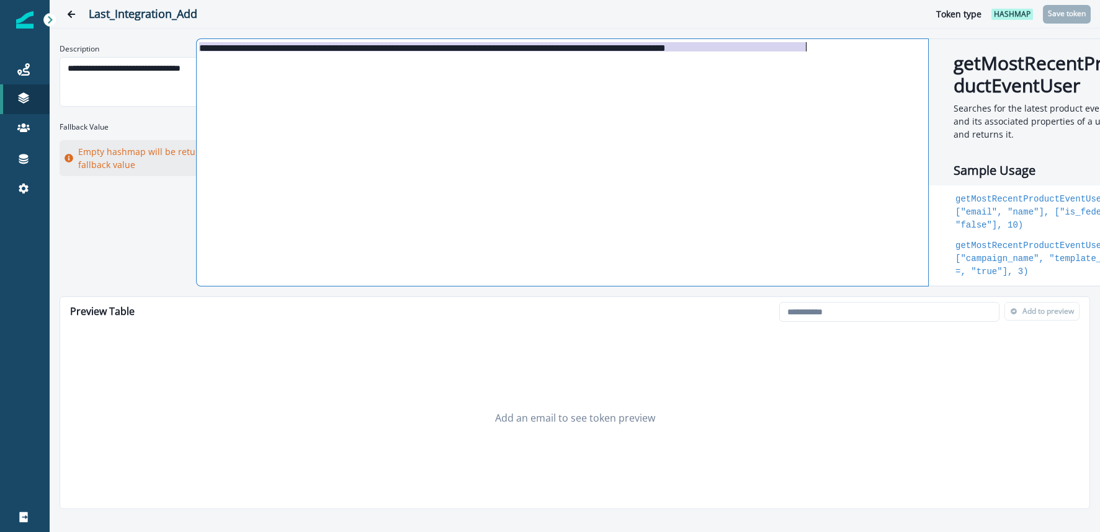
drag, startPoint x: 262, startPoint y: 48, endPoint x: 648, endPoint y: 58, distance: 386.0
click at [645, 58] on div "**********" at bounding box center [562, 162] width 730 height 247
drag, startPoint x: 745, startPoint y: 54, endPoint x: 798, endPoint y: 53, distance: 53.4
click at [756, 54] on div "**********" at bounding box center [562, 162] width 730 height 247
click at [65, 6] on button "Go back" at bounding box center [71, 14] width 25 height 25
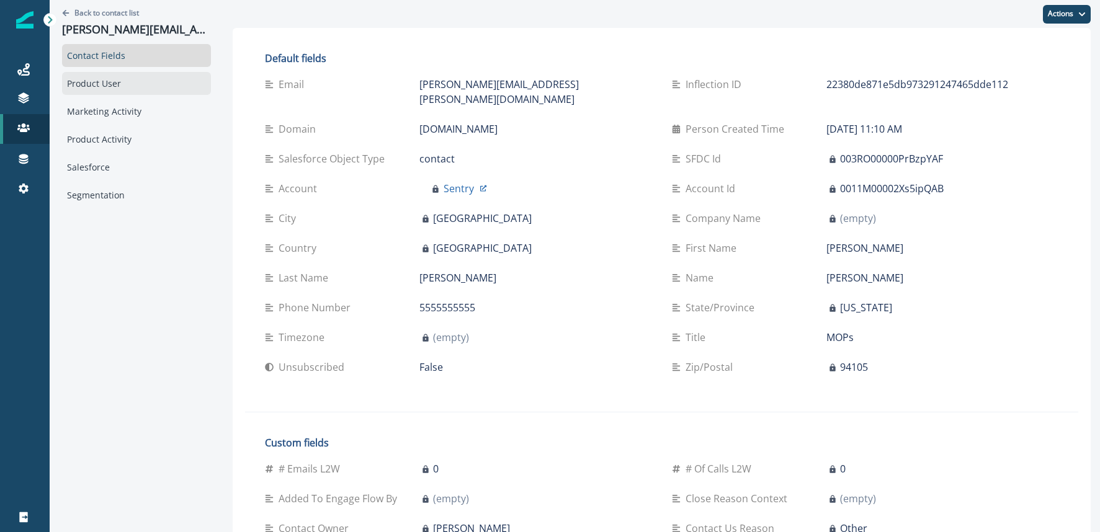
click at [96, 82] on div "Product User" at bounding box center [136, 83] width 149 height 23
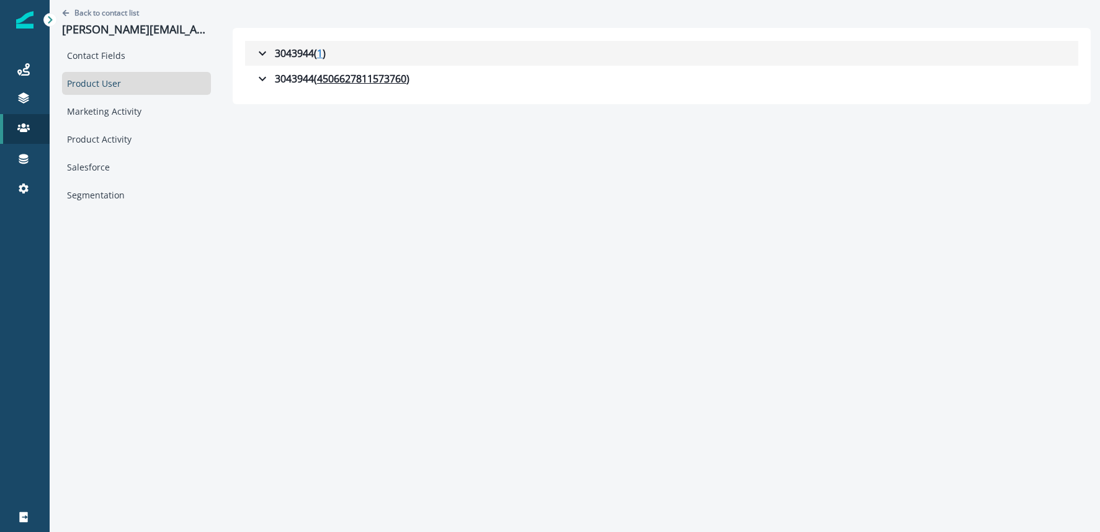
click at [317, 53] on u "1" at bounding box center [320, 53] width 6 height 15
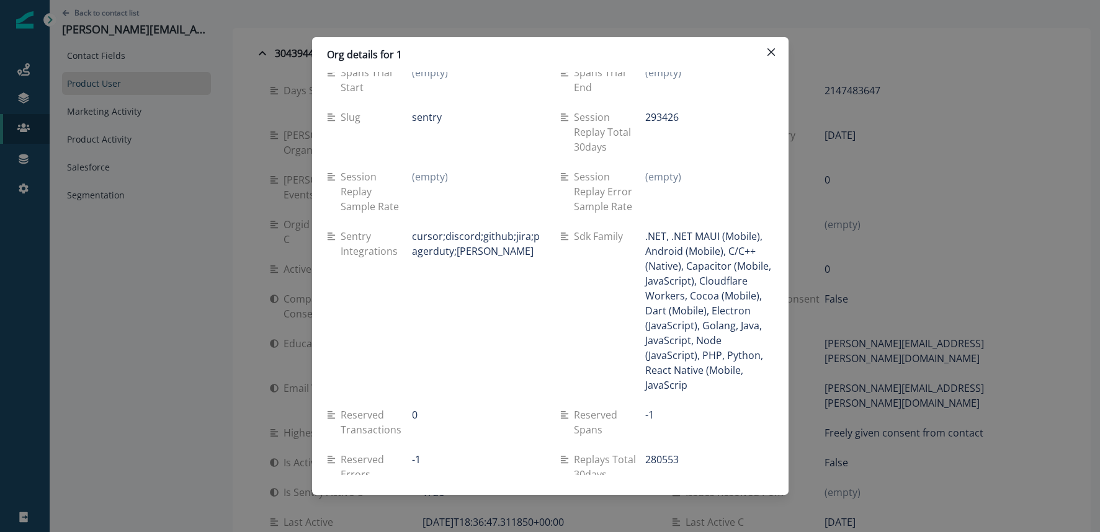
scroll to position [197, 0]
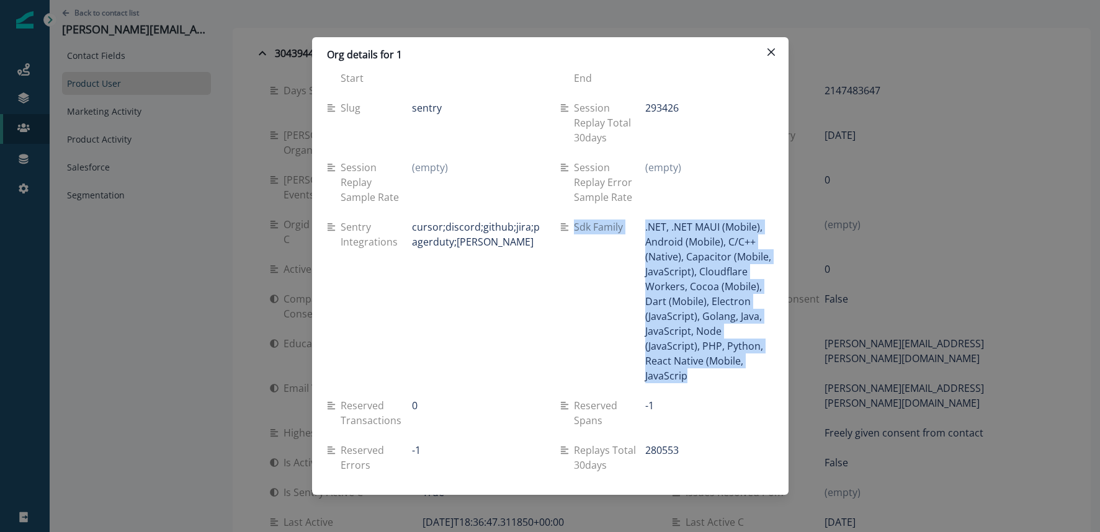
drag, startPoint x: 571, startPoint y: 228, endPoint x: 753, endPoint y: 376, distance: 234.2
click at [753, 376] on div "Sdk family .NET, .NET MAUI (Mobile), Android (Mobile), C/C++ (Native), Capacito…" at bounding box center [666, 302] width 213 height 164
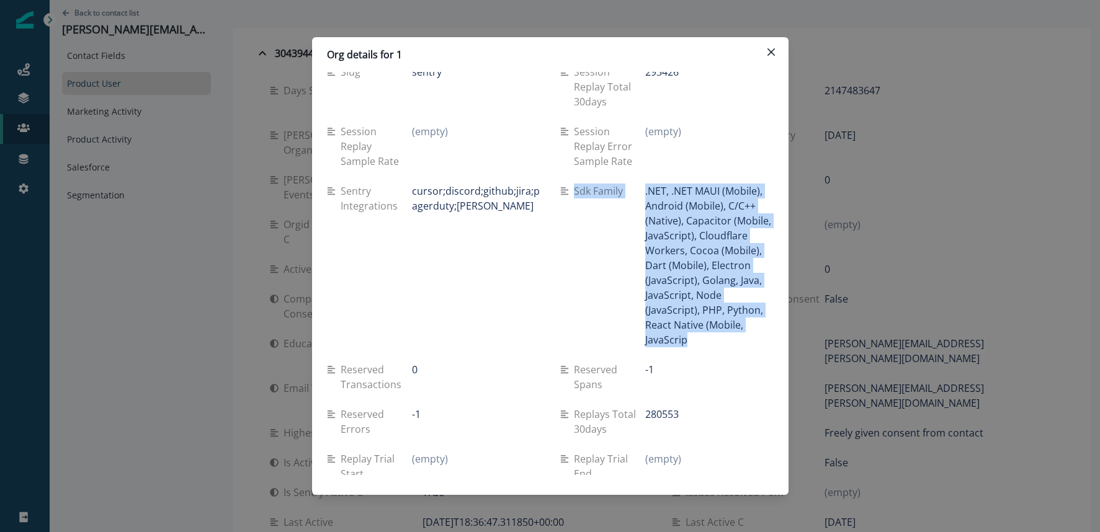
scroll to position [236, 0]
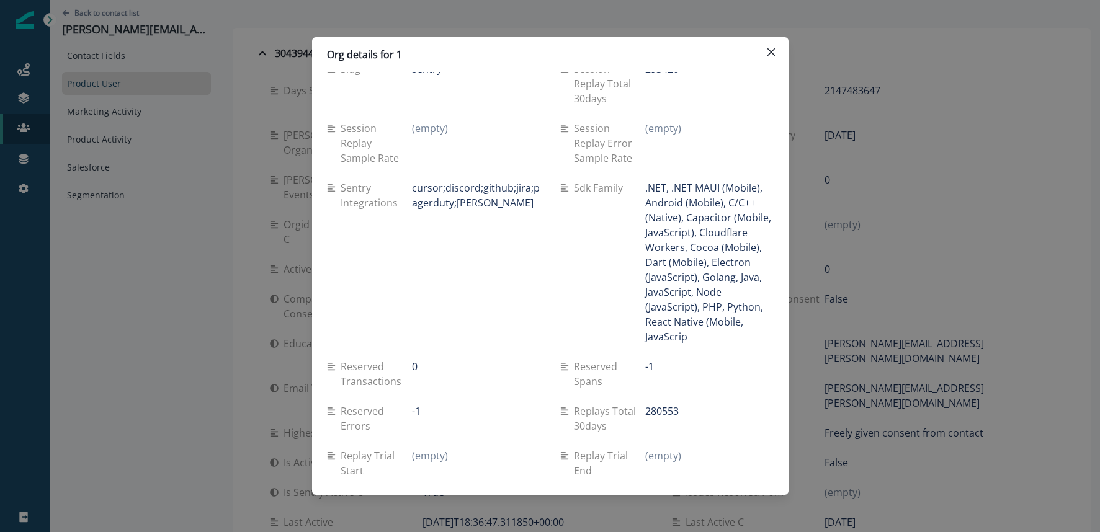
click at [646, 192] on p ".NET, .NET MAUI (Mobile), Android (Mobile), C/C++ (Native), Capacitor (Mobile, …" at bounding box center [709, 263] width 128 height 164
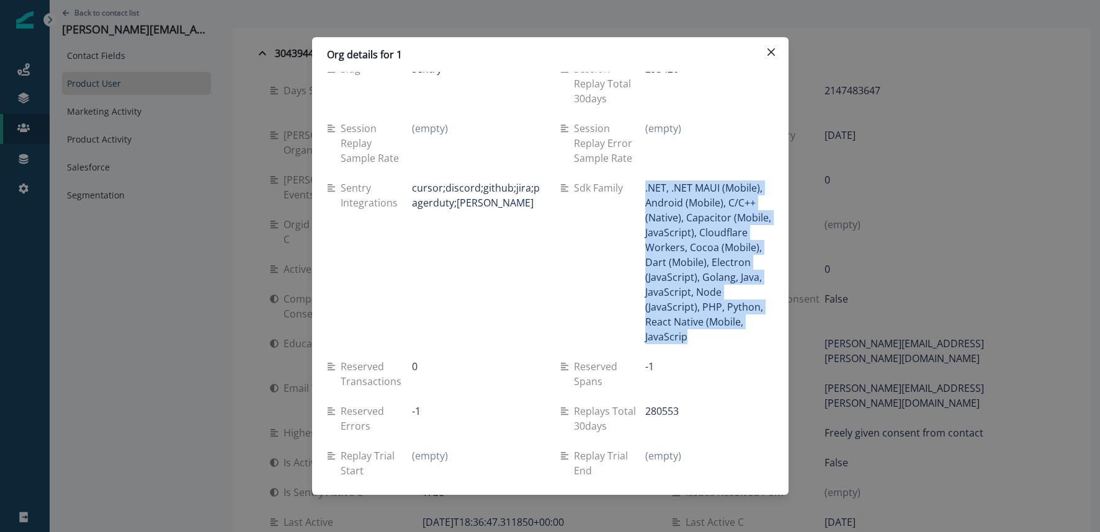
drag, startPoint x: 646, startPoint y: 187, endPoint x: 710, endPoint y: 297, distance: 127.9
click at [724, 340] on p ".NET, .NET MAUI (Mobile), Android (Mobile), C/C++ (Native), Capacitor (Mobile, …" at bounding box center [709, 263] width 128 height 164
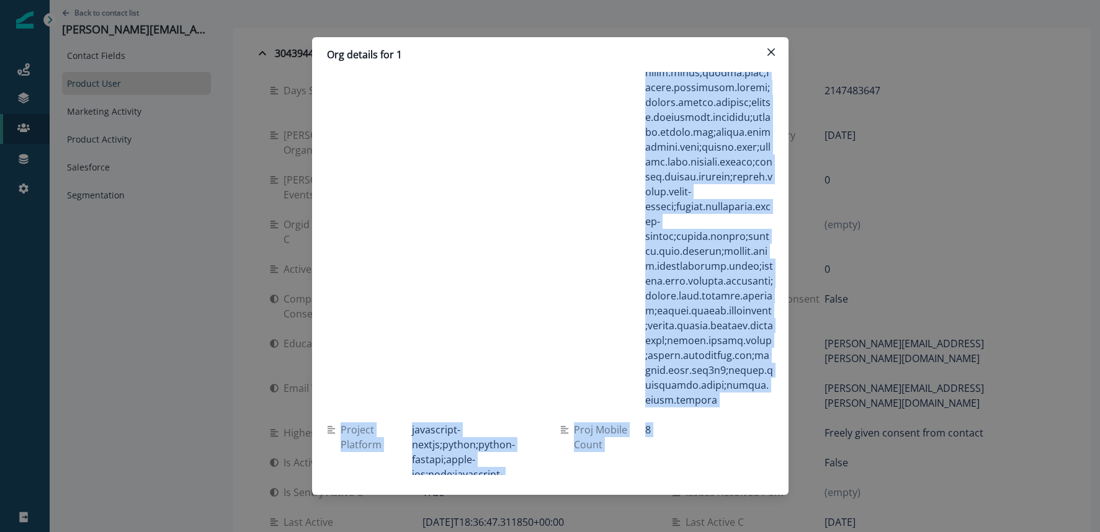
scroll to position [1287, 0]
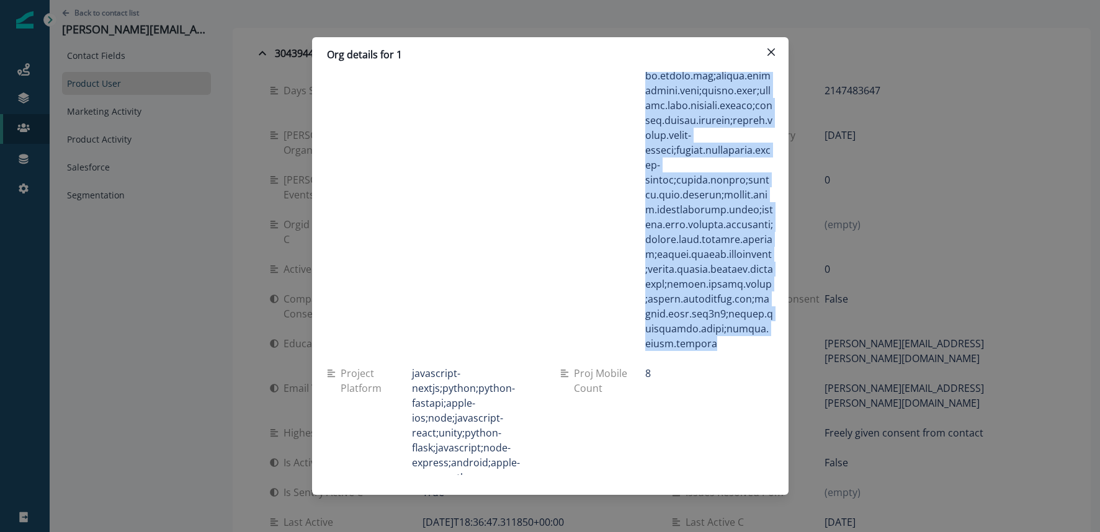
drag, startPoint x: 645, startPoint y: 116, endPoint x: 747, endPoint y: 306, distance: 216.2
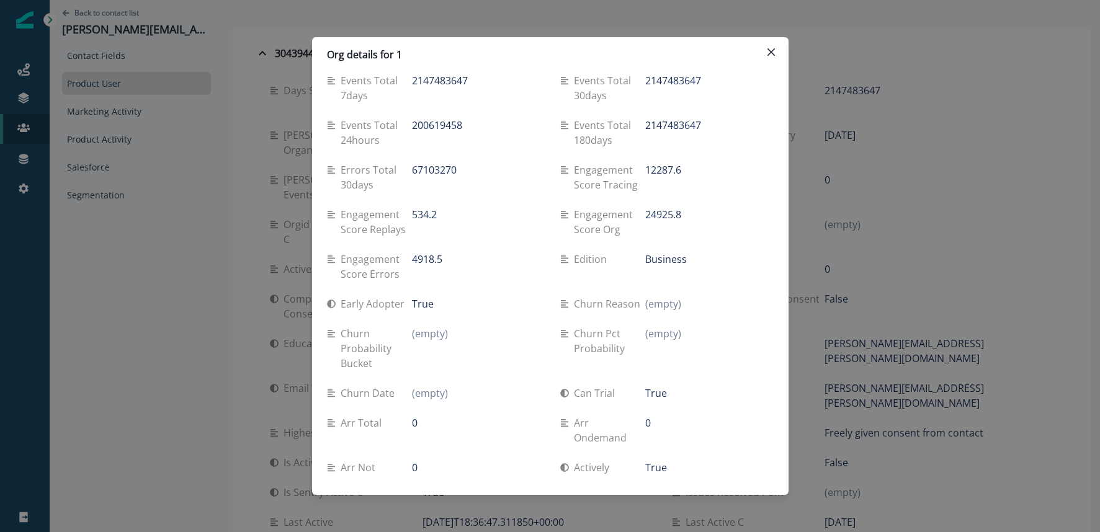
scroll to position [3175, 0]
click at [768, 54] on icon "Close" at bounding box center [770, 51] width 7 height 7
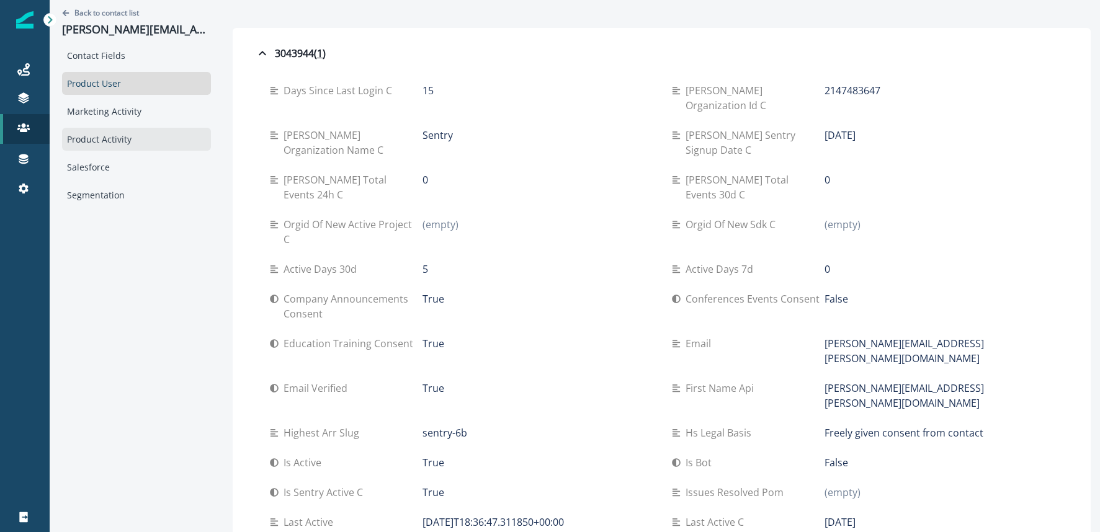
click at [117, 141] on div "Product Activity" at bounding box center [136, 139] width 149 height 23
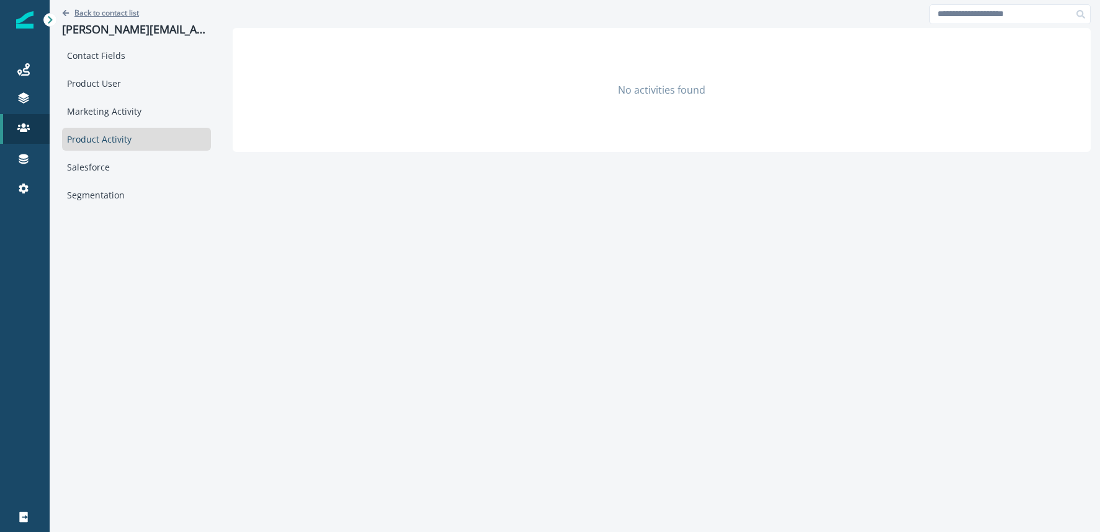
click at [92, 10] on p "Back to contact list" at bounding box center [106, 12] width 65 height 11
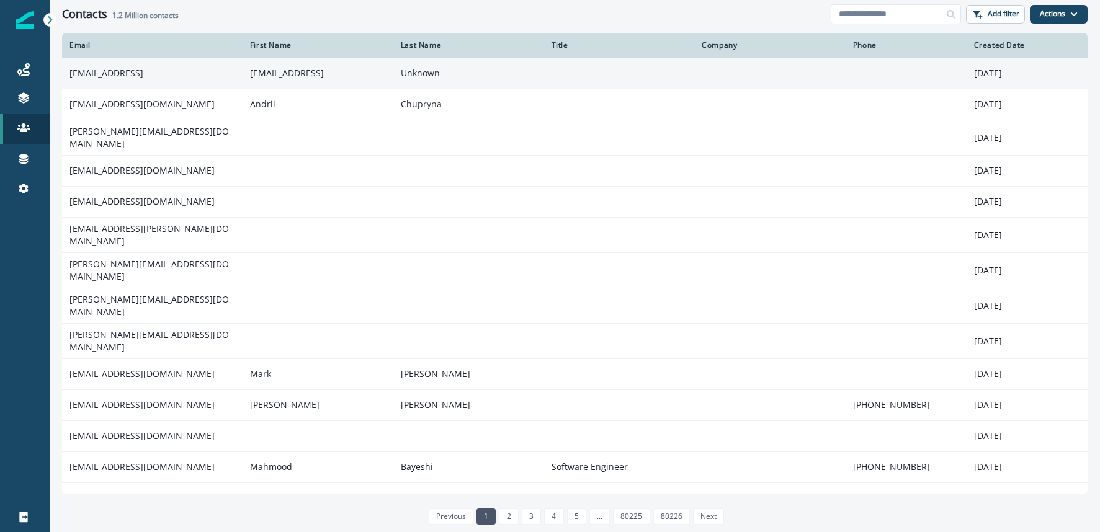
scroll to position [1, 0]
